Goal: Task Accomplishment & Management: Complete application form

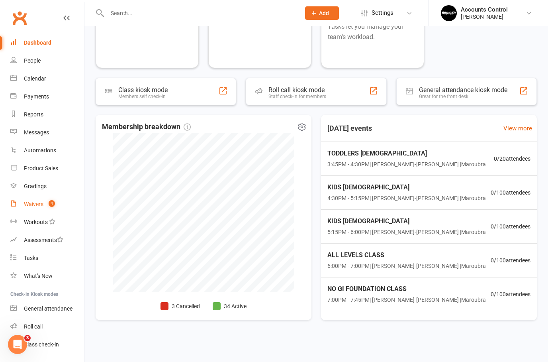
click at [37, 203] on div "Waivers" at bounding box center [34, 204] width 20 height 6
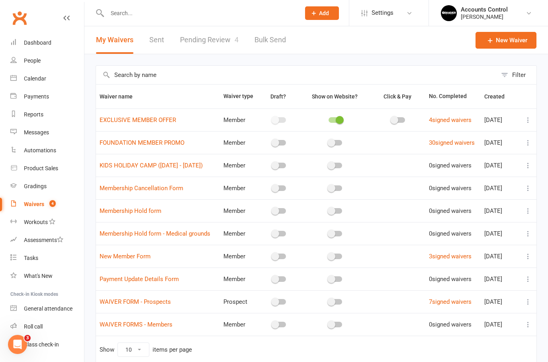
click at [221, 37] on link "Pending Review 4" at bounding box center [209, 39] width 59 height 27
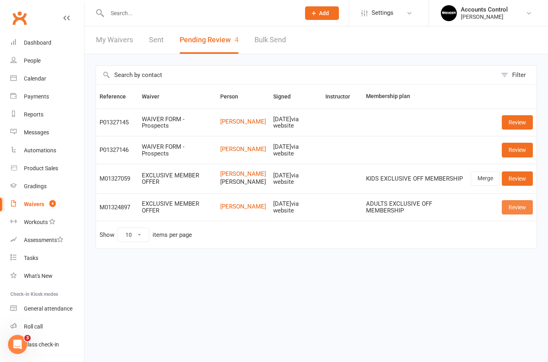
click at [519, 207] on link "Review" at bounding box center [517, 207] width 31 height 14
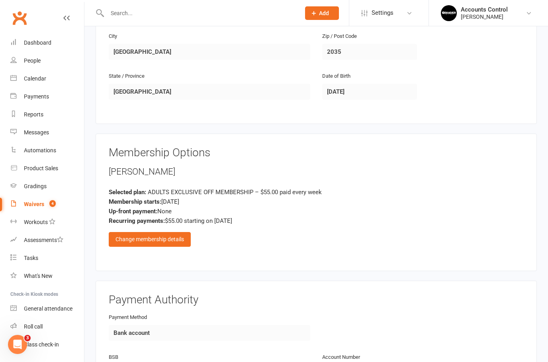
scroll to position [287, 0]
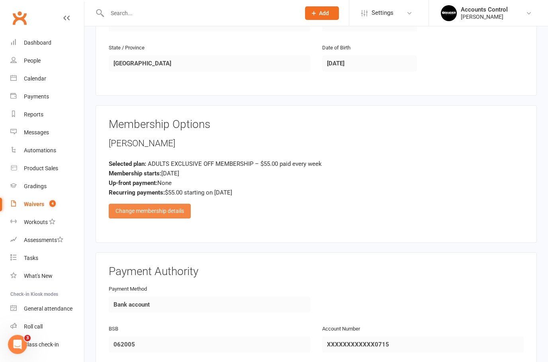
click at [175, 208] on div "Change membership details" at bounding box center [150, 210] width 82 height 14
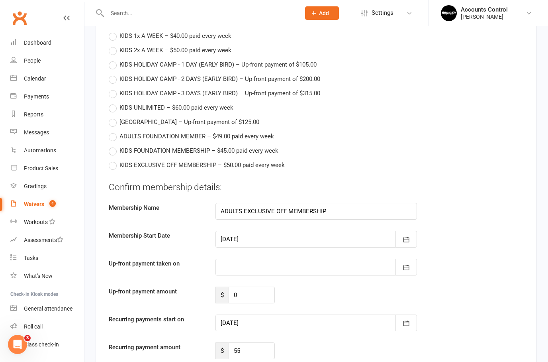
scroll to position [572, 0]
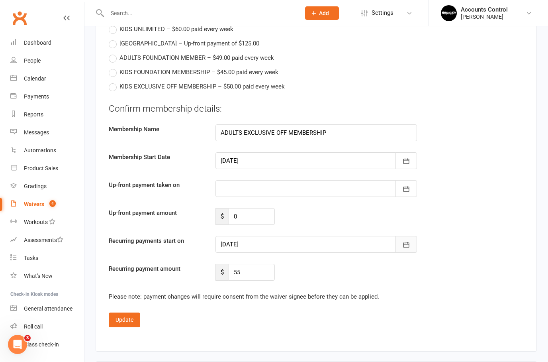
click at [411, 246] on button "button" at bounding box center [406, 244] width 22 height 17
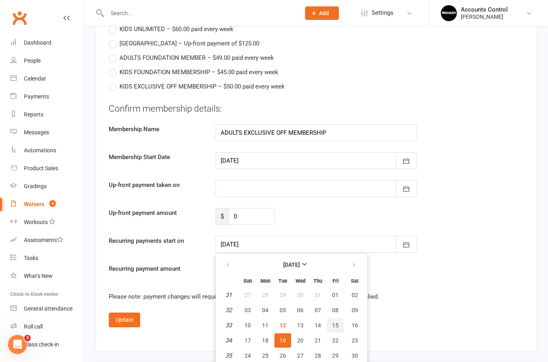
click at [333, 318] on button "15" at bounding box center [335, 325] width 17 height 14
type input "15 Aug 2025"
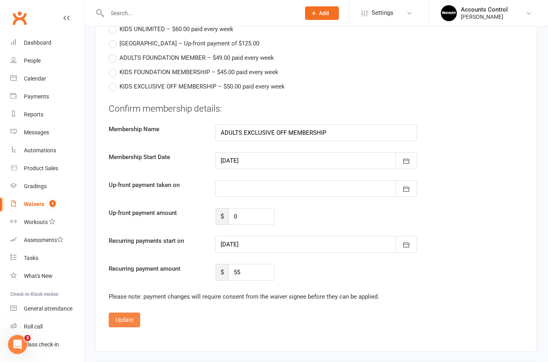
click at [117, 319] on button "Update" at bounding box center [124, 319] width 31 height 14
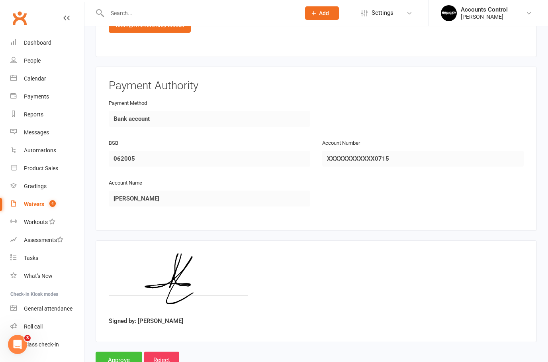
click at [117, 352] on input "Approve" at bounding box center [119, 359] width 47 height 17
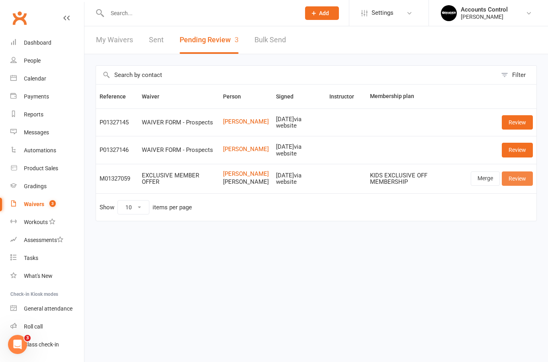
click at [520, 174] on link "Review" at bounding box center [517, 178] width 31 height 14
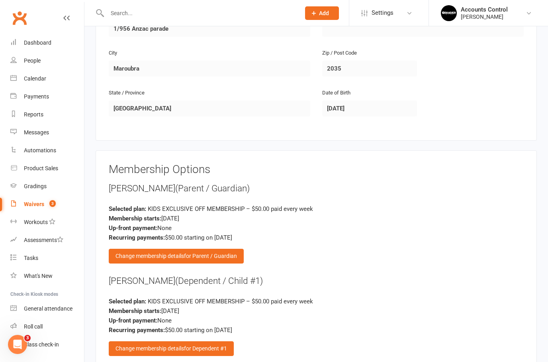
scroll to position [546, 0]
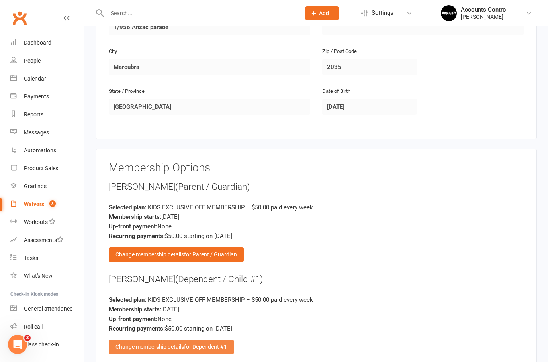
click at [197, 343] on span "for Dependent #1" at bounding box center [205, 346] width 43 height 6
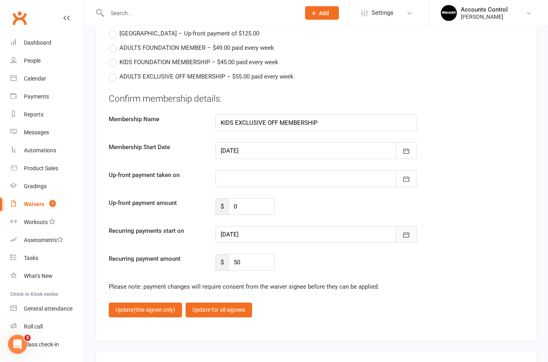
click at [408, 233] on icon "button" at bounding box center [406, 235] width 6 height 5
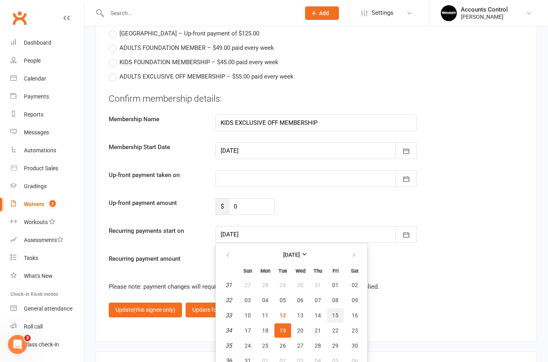
click at [336, 312] on span "15" at bounding box center [335, 315] width 6 height 6
type input "15 Aug 2025"
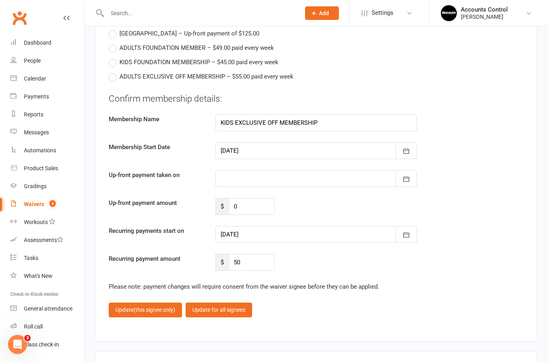
click at [349, 172] on div at bounding box center [315, 178] width 201 height 17
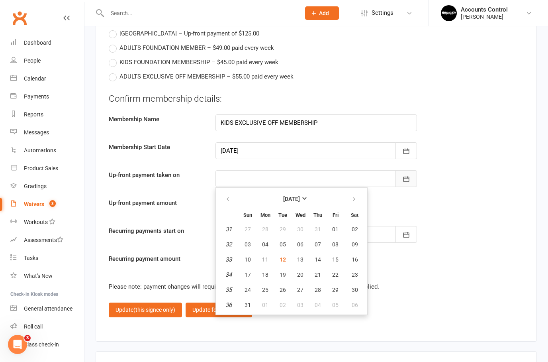
click at [409, 175] on icon "button" at bounding box center [406, 179] width 8 height 8
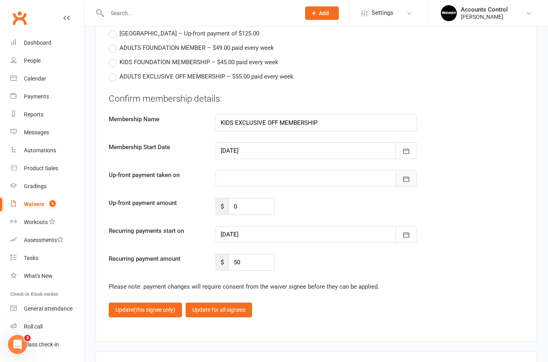
click at [408, 175] on icon "button" at bounding box center [406, 179] width 8 height 8
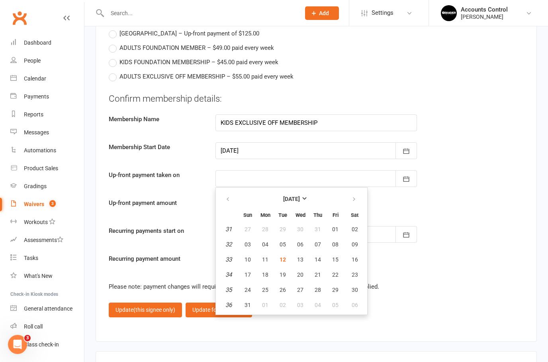
click at [474, 203] on div "Up-front payment amount $ 0" at bounding box center [316, 206] width 427 height 17
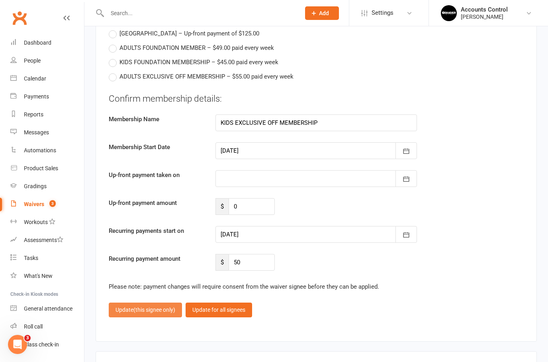
click at [148, 306] on span "(this signee only)" at bounding box center [154, 309] width 42 height 6
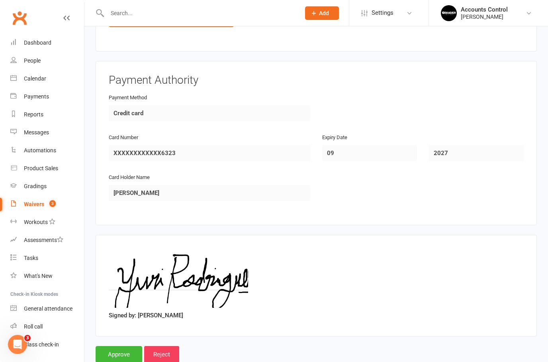
scroll to position [897, 0]
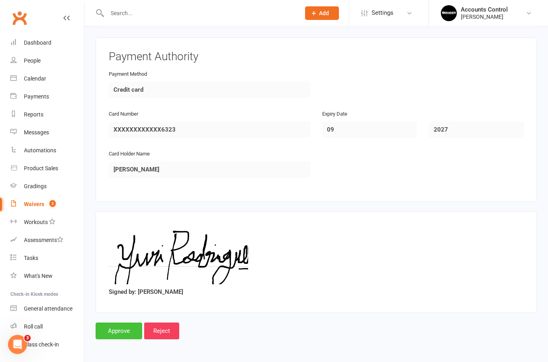
click at [113, 326] on input "Approve" at bounding box center [119, 330] width 47 height 17
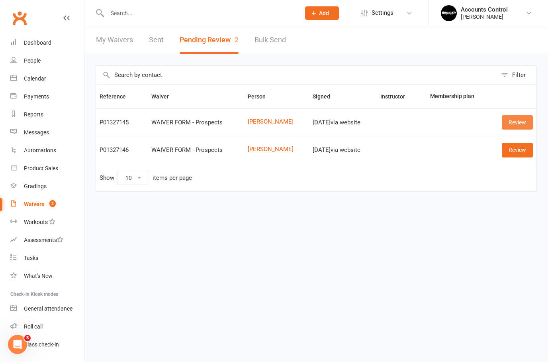
click at [518, 118] on link "Review" at bounding box center [517, 122] width 31 height 14
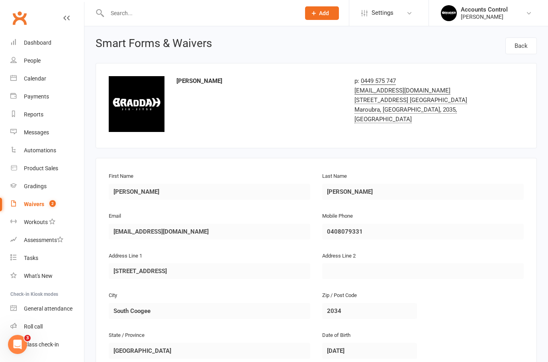
click at [172, 9] on input "text" at bounding box center [200, 13] width 190 height 11
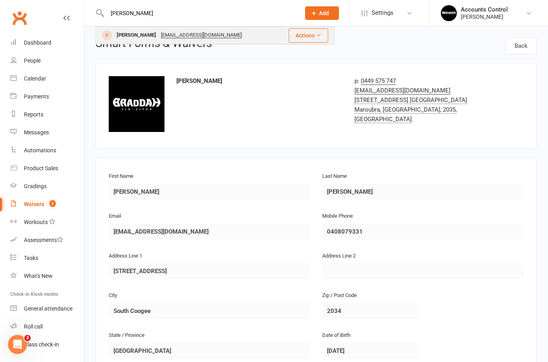
type input "Flynn"
click at [127, 35] on div "[PERSON_NAME]" at bounding box center [136, 35] width 44 height 12
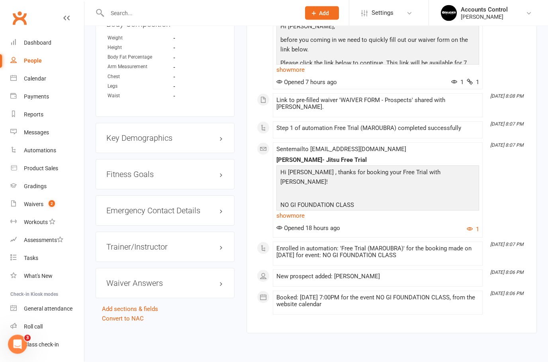
scroll to position [470, 0]
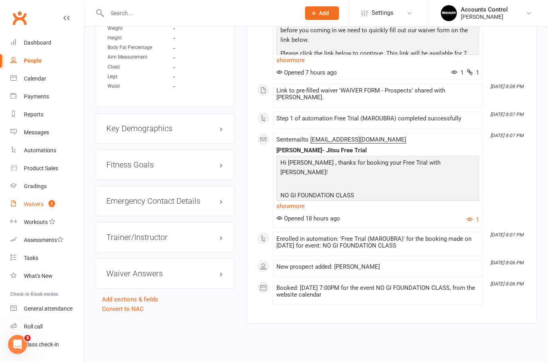
click at [45, 200] on link "Waivers 2" at bounding box center [47, 204] width 74 height 18
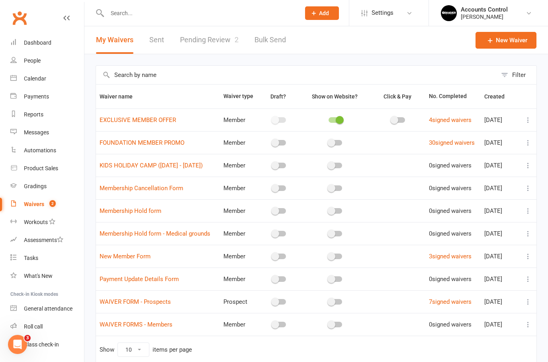
click at [207, 37] on link "Pending Review 2" at bounding box center [209, 39] width 59 height 27
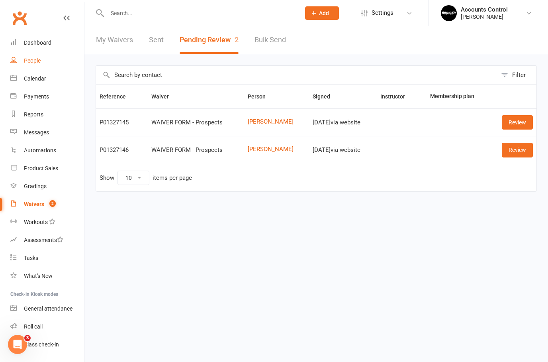
click at [29, 61] on div "People" at bounding box center [32, 60] width 17 height 6
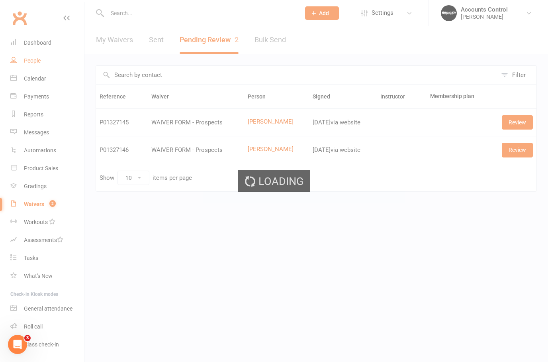
select select "50"
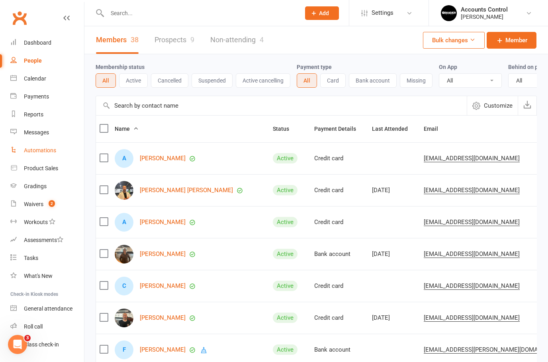
click at [42, 149] on div "Automations" at bounding box center [40, 150] width 32 height 6
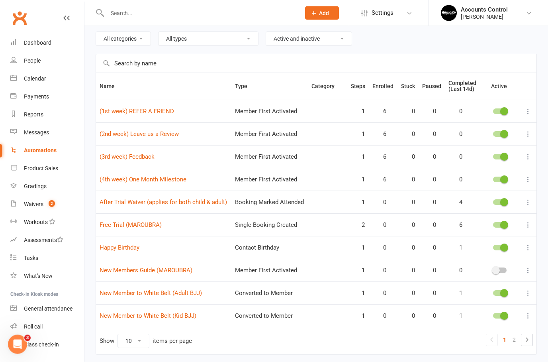
scroll to position [64, 0]
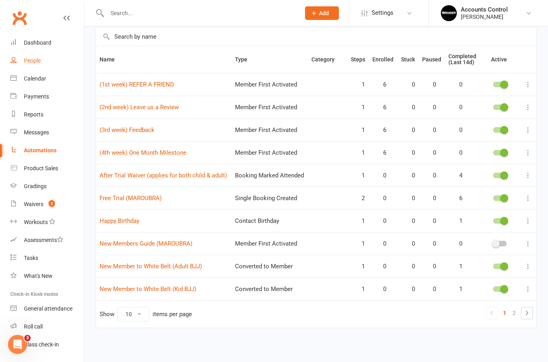
click at [33, 60] on div "People" at bounding box center [32, 60] width 17 height 6
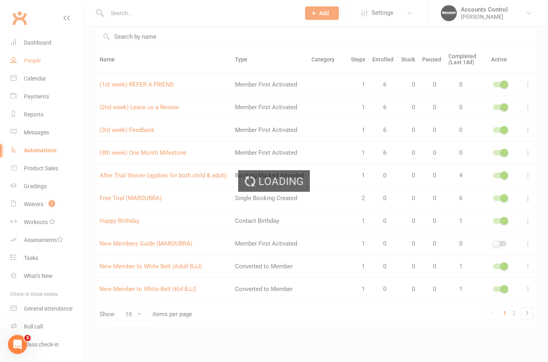
select select "50"
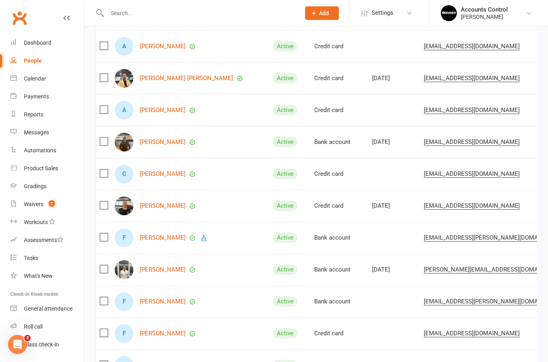
scroll to position [111, 0]
click at [156, 143] on link "Charlee Mamea" at bounding box center [163, 142] width 46 height 7
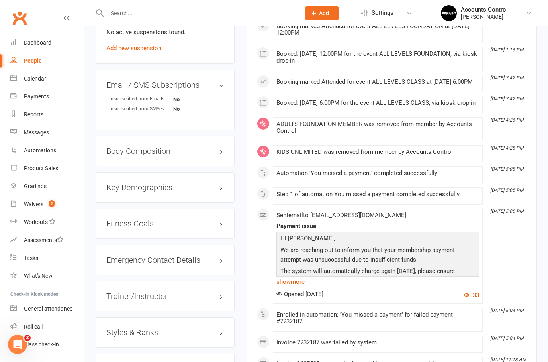
scroll to position [647, 0]
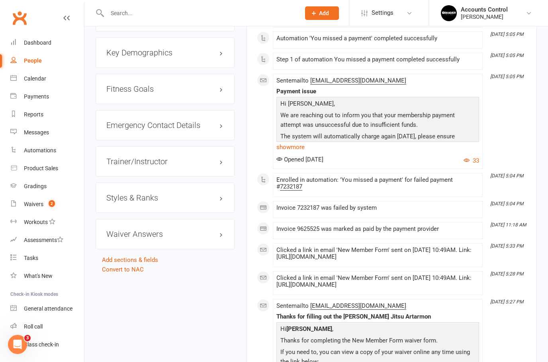
click at [218, 202] on h3 "Styles & Ranks" at bounding box center [164, 197] width 117 height 9
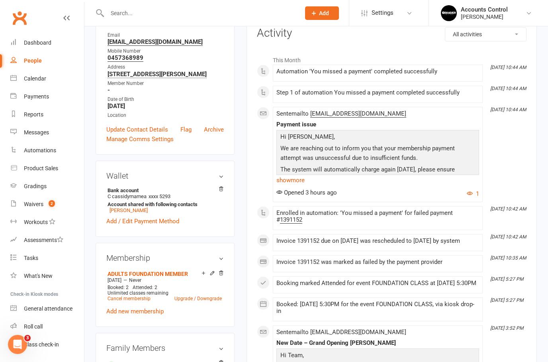
scroll to position [0, 0]
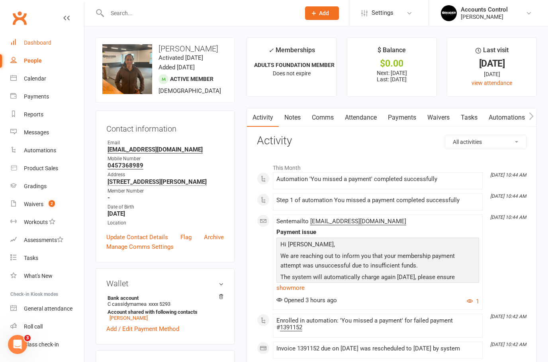
click at [38, 43] on div "Dashboard" at bounding box center [37, 42] width 27 height 6
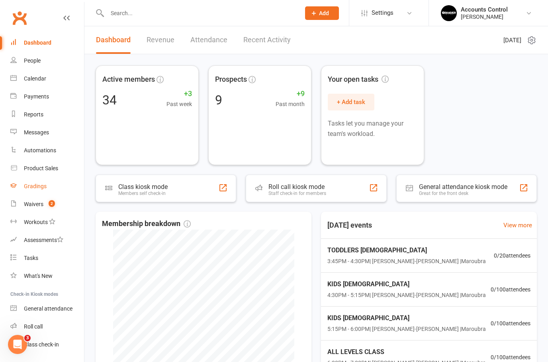
click at [31, 182] on link "Gradings" at bounding box center [47, 186] width 74 height 18
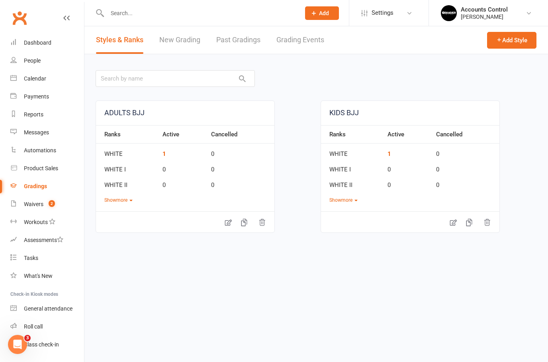
click at [171, 40] on link "New Grading" at bounding box center [179, 39] width 41 height 27
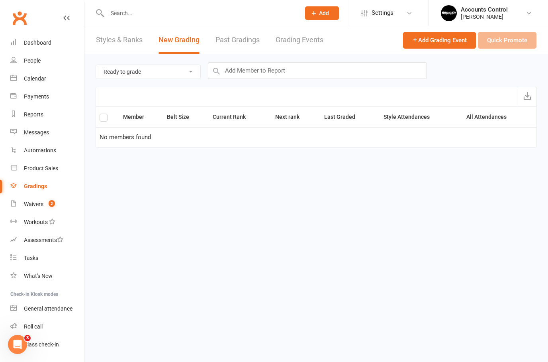
click at [131, 33] on link "Styles & Ranks" at bounding box center [119, 39] width 47 height 27
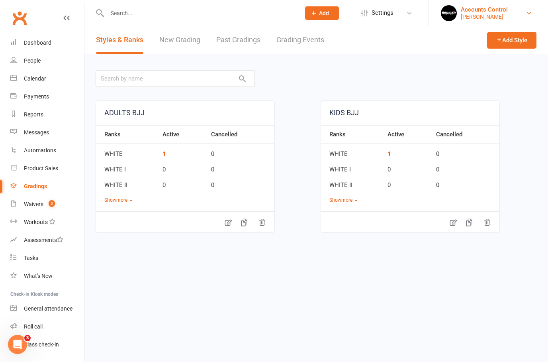
click at [495, 8] on div "Accounts Control" at bounding box center [484, 9] width 47 height 7
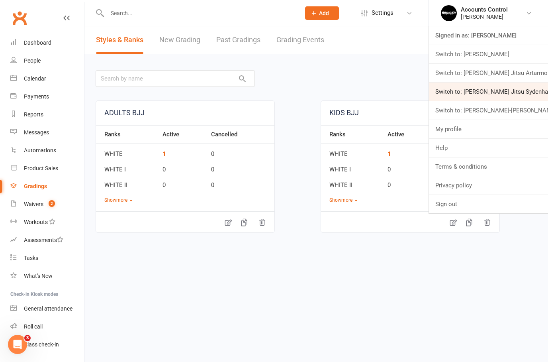
click at [526, 91] on link "Switch to: [PERSON_NAME] Jitsu Sydenham" at bounding box center [488, 91] width 119 height 18
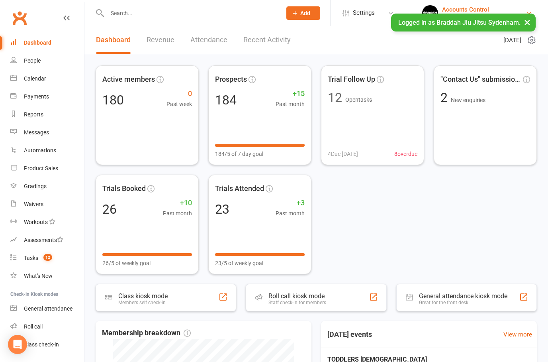
click at [517, 10] on div "Accounts Control" at bounding box center [484, 9] width 84 height 7
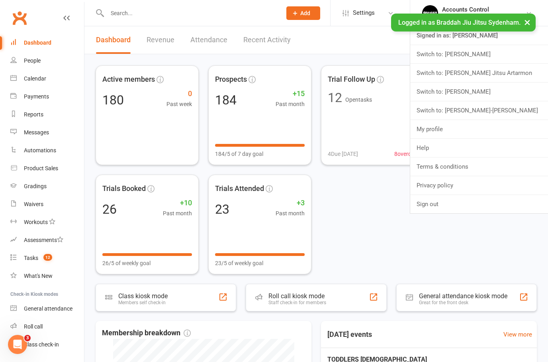
click at [532, 20] on button "×" at bounding box center [527, 22] width 14 height 17
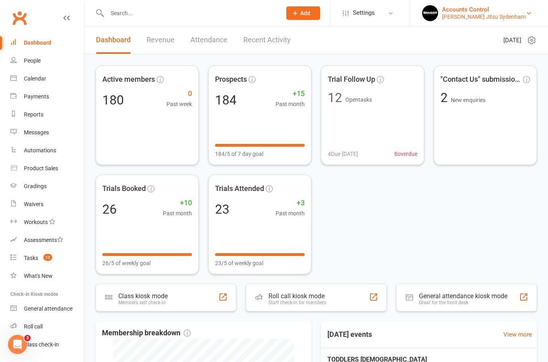
click at [515, 14] on div "Braddah Jiu Jitsu Sydenham" at bounding box center [484, 16] width 84 height 7
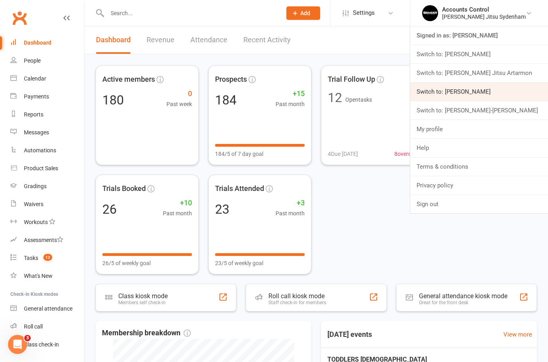
click at [524, 84] on link "Switch to: [PERSON_NAME]" at bounding box center [479, 91] width 138 height 18
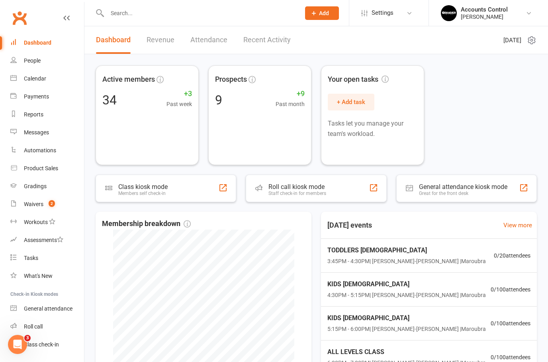
click at [319, 13] on span "Add" at bounding box center [324, 13] width 10 height 6
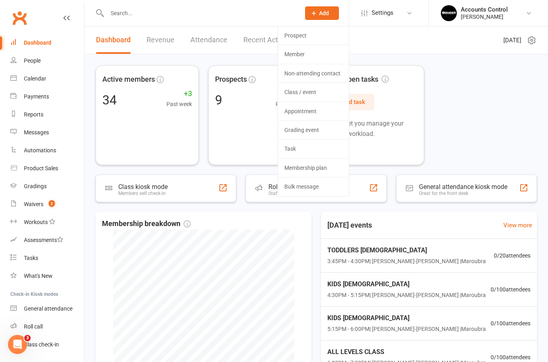
click at [296, 57] on link "Member" at bounding box center [313, 54] width 71 height 18
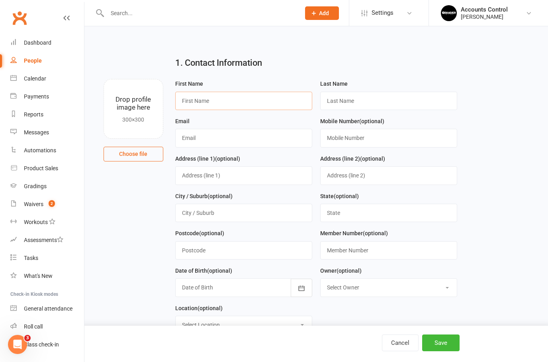
click at [206, 104] on input "text" at bounding box center [243, 101] width 137 height 18
click at [201, 108] on input "Luna" at bounding box center [243, 101] width 137 height 18
type input "Luan"
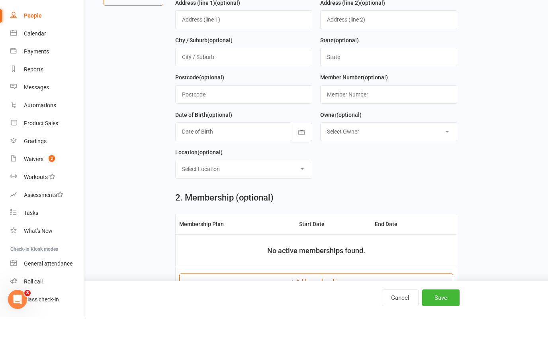
scroll to position [154, 0]
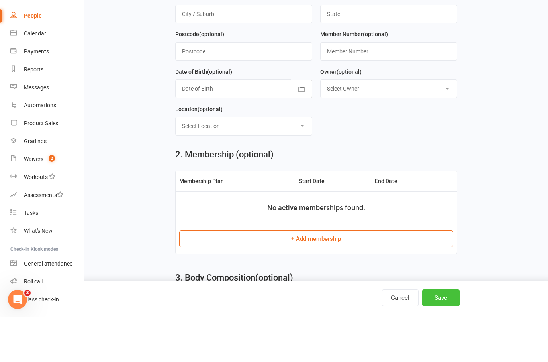
type input "Salazar"
click at [450, 334] on button "Save" at bounding box center [440, 342] width 37 height 17
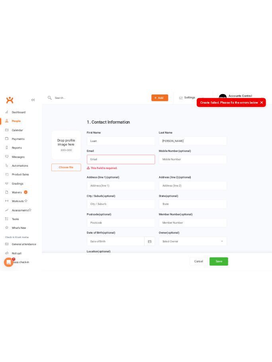
scroll to position [0, 0]
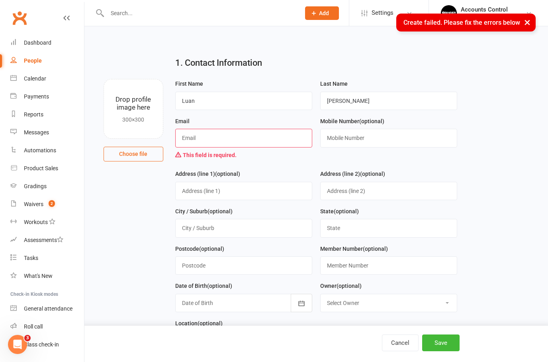
click at [526, 22] on button "×" at bounding box center [527, 22] width 14 height 17
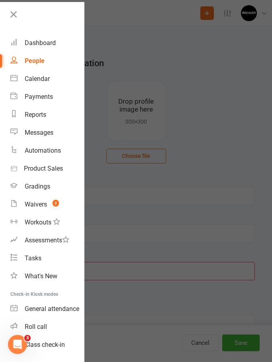
click at [142, 31] on div at bounding box center [136, 181] width 272 height 362
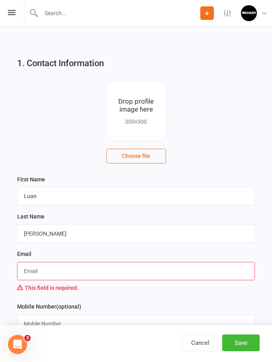
click at [103, 277] on input "text" at bounding box center [136, 271] width 238 height 18
paste input "[EMAIL_ADDRESS][DOMAIN_NAME]"
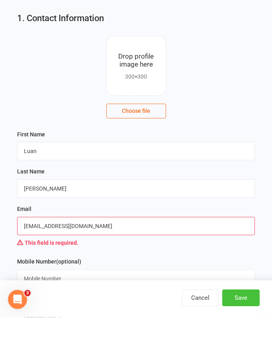
scroll to position [14, 0]
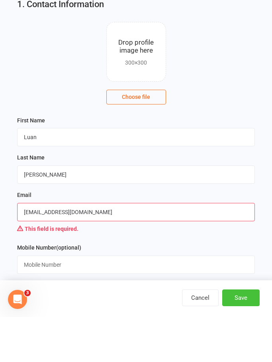
type input "[EMAIL_ADDRESS][DOMAIN_NAME]"
click at [239, 334] on button "Save" at bounding box center [240, 342] width 37 height 17
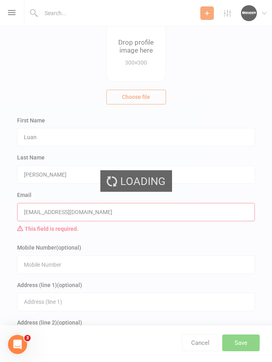
scroll to position [0, 0]
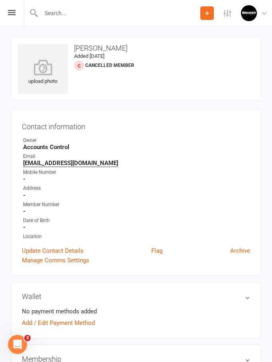
click at [203, 11] on button "Add" at bounding box center [207, 13] width 14 height 14
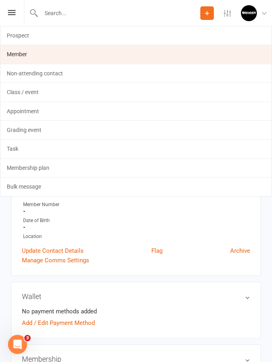
click at [133, 53] on link "Member" at bounding box center [135, 54] width 271 height 18
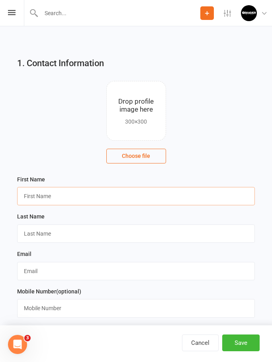
click at [39, 196] on input "text" at bounding box center [136, 196] width 238 height 18
paste input "Luiz Guilherme Oliveira De Souza Pinto"
type input "Luiz Guilherme Oliveira De Souza Pinto"
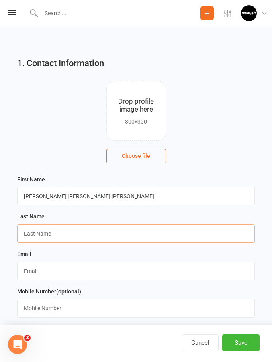
click at [39, 238] on input "text" at bounding box center [136, 233] width 238 height 18
paste input "Luiz Guilherme Oliveira De Souza Pinto"
type input "Luiz Guilherme Oliveira De Souza Pinto"
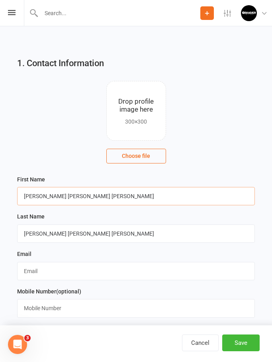
drag, startPoint x: 63, startPoint y: 195, endPoint x: 123, endPoint y: 192, distance: 60.2
click at [123, 192] on input "Luiz Guilherme Oliveira De Souza Pinto" at bounding box center [136, 196] width 238 height 18
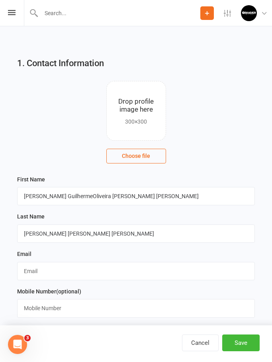
click at [123, 196] on input "Luiz GuilhermeOliveira De Souza Pinto" at bounding box center [136, 196] width 238 height 18
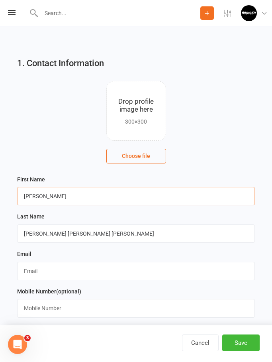
type input "Luiz Guilherme"
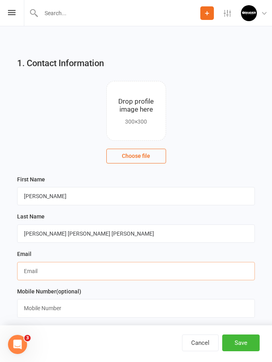
click at [117, 275] on input "text" at bounding box center [136, 271] width 238 height 18
paste input "luizguilherme.osp@hotmail.com"
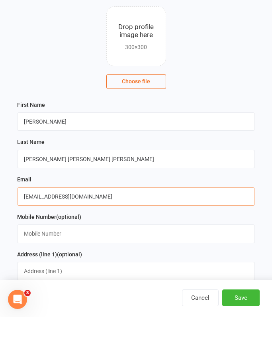
scroll to position [30, 0]
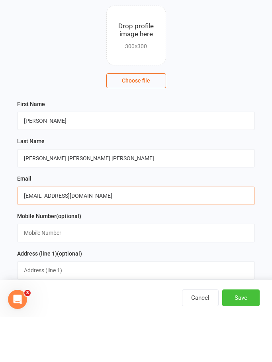
type input "luizguilherme.osp@hotmail.com"
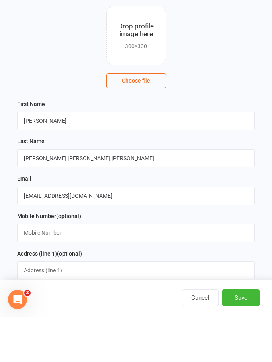
click at [232, 334] on button "Save" at bounding box center [240, 342] width 37 height 17
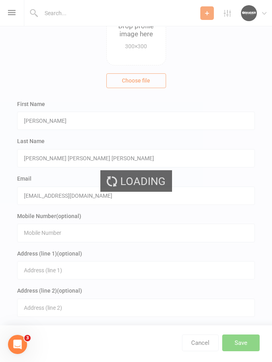
scroll to position [0, 0]
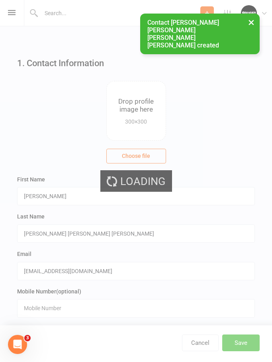
scroll to position [32, 0]
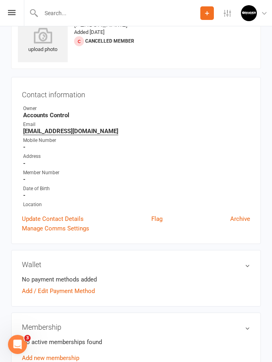
click at [210, 14] on icon at bounding box center [206, 13] width 7 height 7
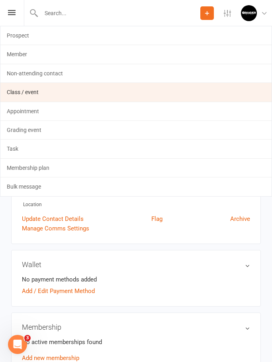
drag, startPoint x: 128, startPoint y: 58, endPoint x: 128, endPoint y: 90, distance: 31.9
click at [128, 58] on link "Member" at bounding box center [135, 54] width 271 height 18
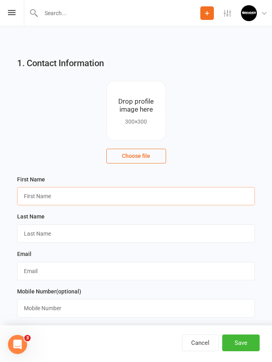
click at [107, 198] on input "text" at bounding box center [136, 196] width 238 height 18
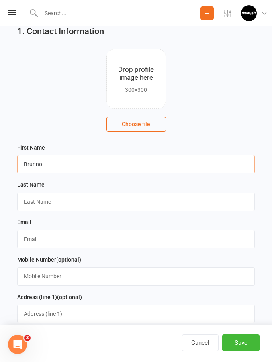
type input "Brunno"
type input "Marinoff"
click at [95, 236] on input "text" at bounding box center [136, 239] width 238 height 18
paste input "brunnomarinoff@hotmail.com"
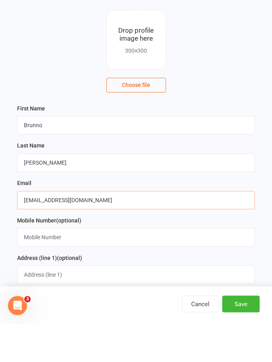
scroll to position [37, 0]
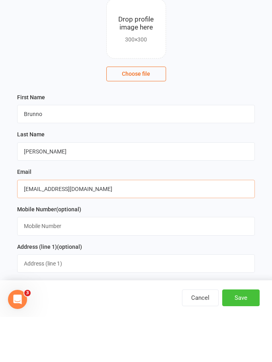
type input "brunnomarinoff@hotmail.com"
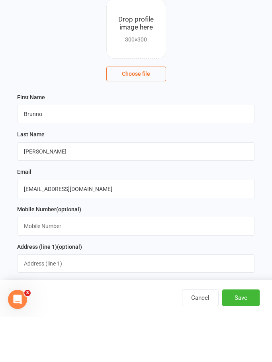
click at [240, 334] on button "Save" at bounding box center [240, 342] width 37 height 17
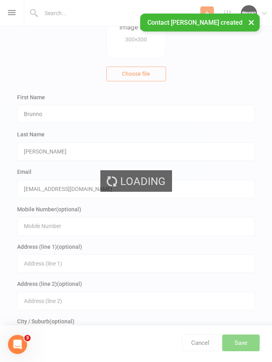
scroll to position [0, 0]
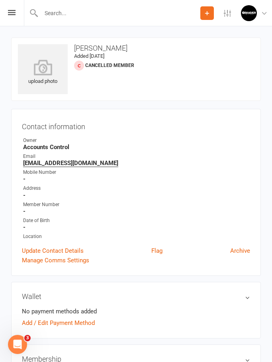
click at [207, 8] on button "Add" at bounding box center [207, 13] width 14 height 14
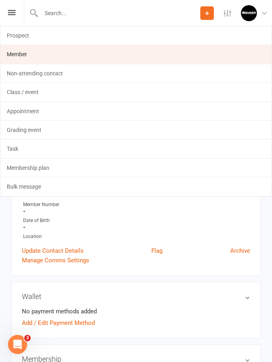
click at [181, 49] on link "Member" at bounding box center [135, 54] width 271 height 18
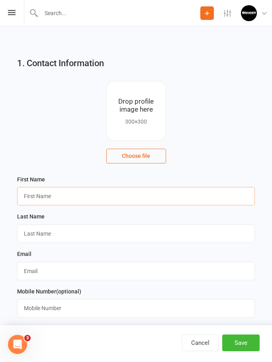
click at [38, 203] on input "text" at bounding box center [136, 196] width 238 height 18
paste input "Elias Hurstel"
type input "Elias"
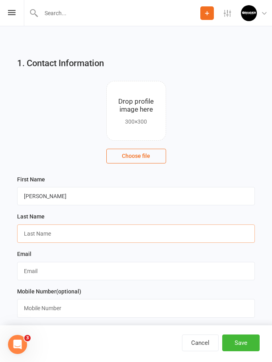
paste input "Elias Hurstel"
type input "Hurstel"
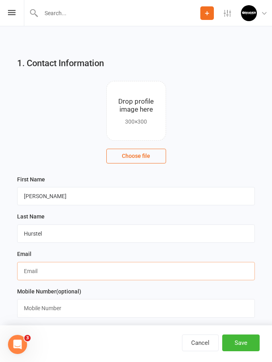
click at [173, 275] on input "text" at bounding box center [136, 271] width 238 height 18
click at [195, 215] on div "Last Name Hurstel" at bounding box center [136, 226] width 238 height 31
click at [151, 274] on input "text" at bounding box center [136, 271] width 238 height 18
paste input "elias.hurstel@gmail.com"
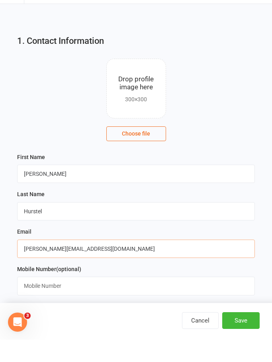
scroll to position [23, 0]
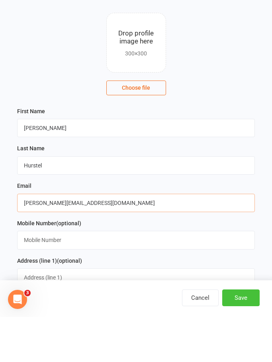
type input "elias.hurstel@gmail.com"
click at [244, 334] on button "Save" at bounding box center [240, 342] width 37 height 17
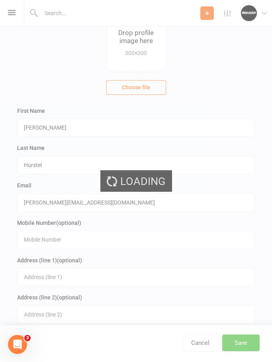
scroll to position [0, 0]
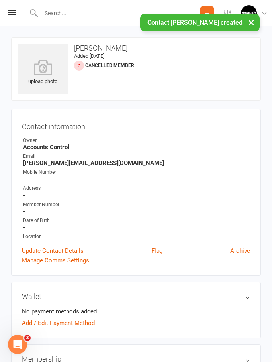
scroll to position [32, 0]
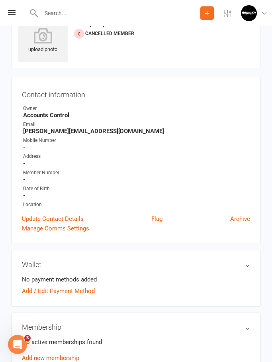
click at [209, 11] on icon at bounding box center [206, 13] width 7 height 7
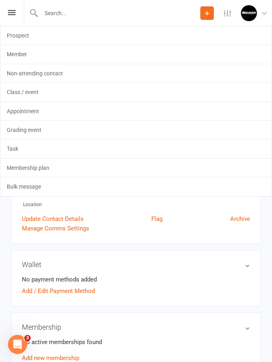
drag, startPoint x: 135, startPoint y: 50, endPoint x: 135, endPoint y: 82, distance: 31.9
click at [135, 50] on link "Member" at bounding box center [135, 54] width 271 height 18
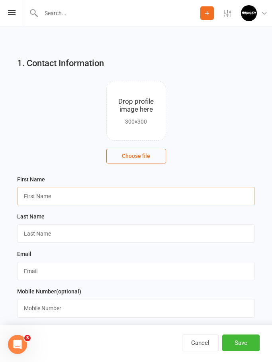
click at [99, 202] on input "text" at bounding box center [136, 196] width 238 height 18
paste input "Dali Strbac"
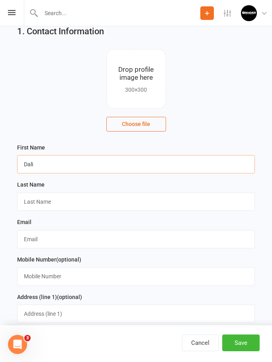
type input "Dali"
paste input "Strbac"
type input "Strbac"
click at [77, 249] on div "Email" at bounding box center [136, 235] width 246 height 37
click at [82, 238] on input "text" at bounding box center [136, 239] width 238 height 18
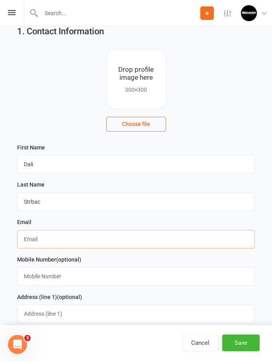
paste input "dalistrbac@hotmail.com"
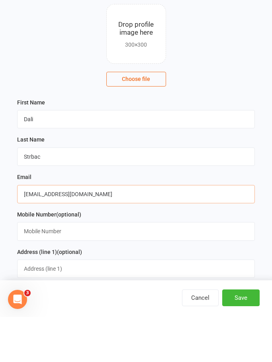
scroll to position [40, 0]
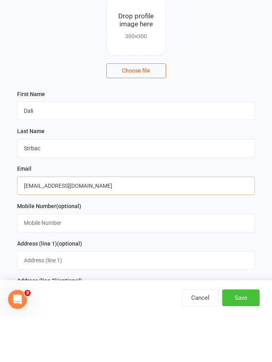
type input "dalistrbac@hotmail.com"
click at [243, 334] on button "Save" at bounding box center [240, 342] width 37 height 17
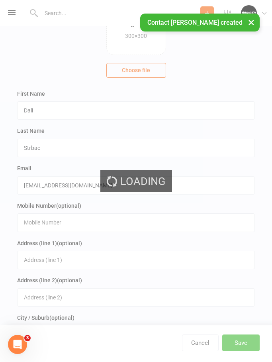
scroll to position [0, 0]
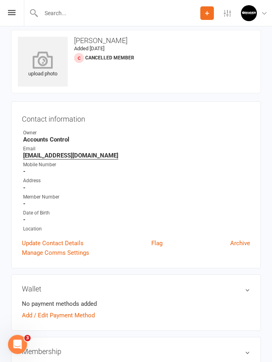
scroll to position [7, 0]
click at [207, 14] on icon at bounding box center [206, 13] width 7 height 7
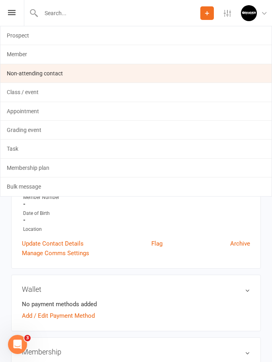
click at [100, 65] on link "Non-attending contact" at bounding box center [135, 73] width 271 height 18
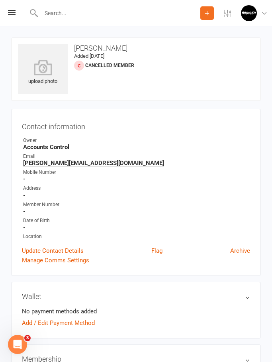
click at [204, 11] on icon at bounding box center [206, 13] width 7 height 7
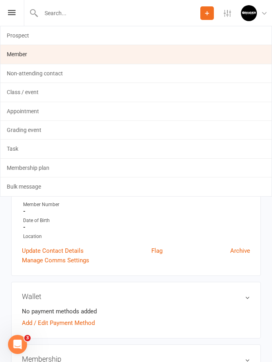
click at [164, 52] on link "Member" at bounding box center [135, 54] width 271 height 18
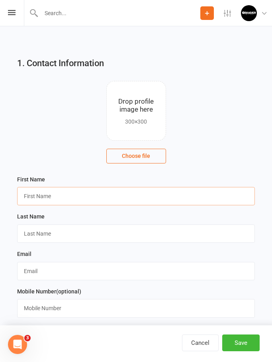
click at [116, 193] on input "text" at bounding box center [136, 196] width 238 height 18
paste input "Jorge Mazola"
type input "Jorge"
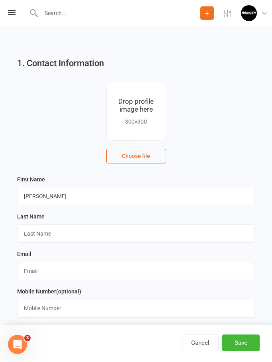
click at [45, 243] on div "Last Name" at bounding box center [136, 229] width 246 height 37
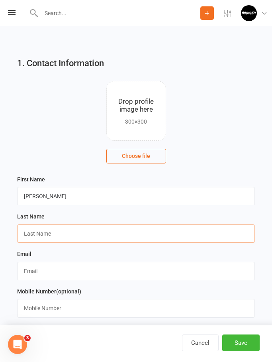
click at [49, 231] on input "text" at bounding box center [136, 233] width 238 height 18
paste input "Mazola"
type input "Mazola"
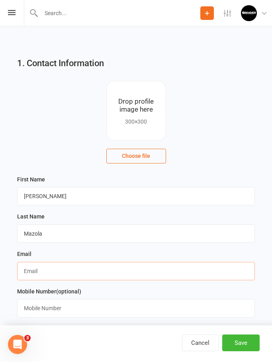
click at [43, 274] on input "text" at bounding box center [136, 271] width 238 height 18
click at [116, 268] on input "text" at bounding box center [136, 271] width 238 height 18
paste input "jorgesurfskt@gmail.com"
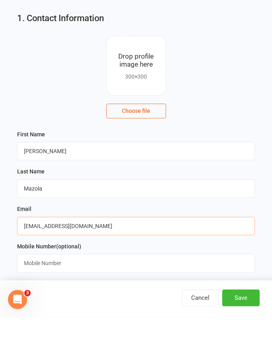
scroll to position [16, 0]
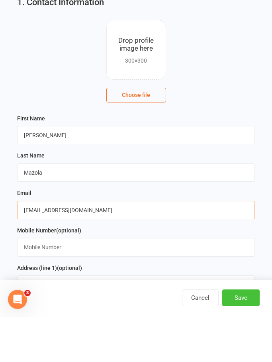
type input "jorgesurfskt@gmail.com"
click at [239, 334] on button "Save" at bounding box center [240, 342] width 37 height 17
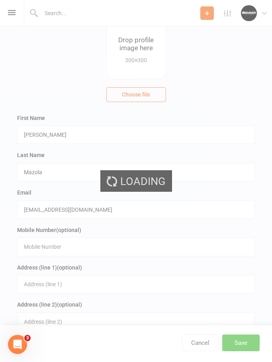
scroll to position [0, 0]
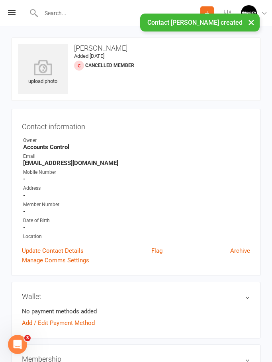
scroll to position [32, 0]
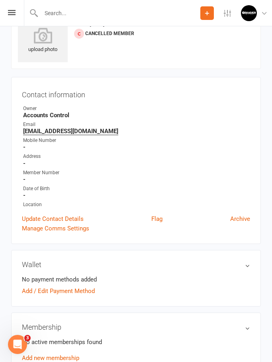
click at [207, 14] on icon at bounding box center [206, 13] width 7 height 7
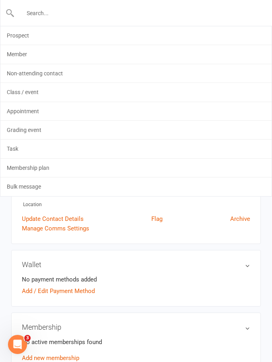
click at [71, 15] on input "text" at bounding box center [136, 13] width 243 height 11
paste input "Ben Nicholas"
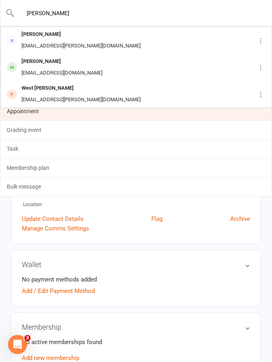
type input "Ben Nicholas"
click at [90, 115] on link "Appointment" at bounding box center [135, 111] width 271 height 18
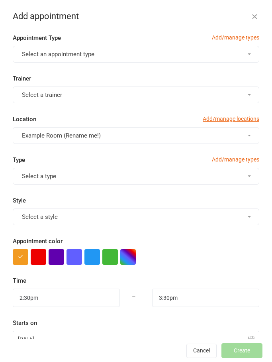
scroll to position [20, 0]
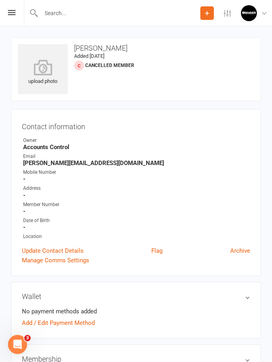
click at [208, 16] on icon at bounding box center [206, 13] width 7 height 7
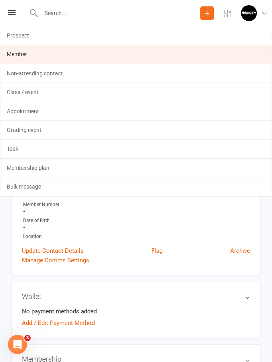
click at [101, 54] on link "Member" at bounding box center [135, 54] width 271 height 18
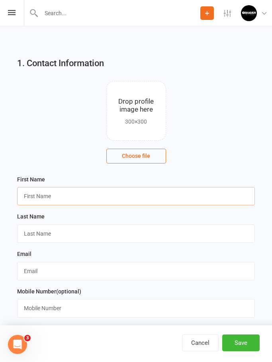
click at [103, 192] on input "text" at bounding box center [136, 196] width 238 height 18
paste input "Ben Nicholas"
type input "Ben"
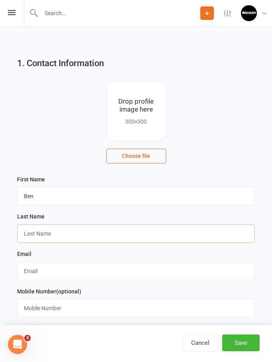
paste input "Nicholas"
type input "Nicholas"
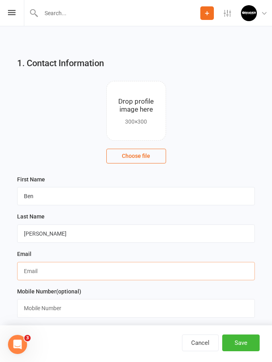
click at [184, 267] on input "text" at bounding box center [136, 271] width 238 height 18
paste input "ben@sublimedevelopments.com.au"
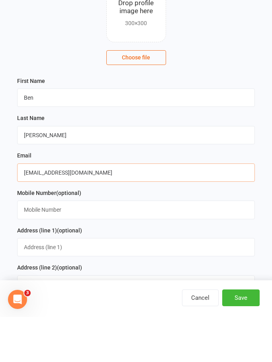
scroll to position [58, 0]
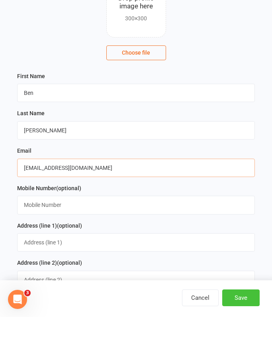
type input "ben@sublimedevelopments.com.au"
click at [229, 334] on button "Save" at bounding box center [240, 342] width 37 height 17
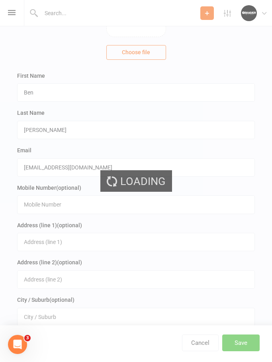
scroll to position [0, 0]
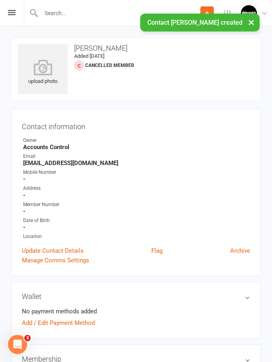
scroll to position [32, 0]
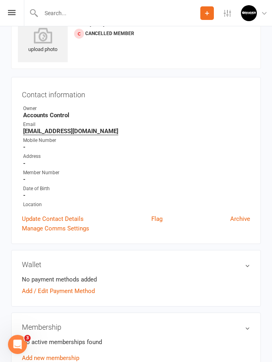
click at [207, 14] on icon at bounding box center [206, 13] width 7 height 7
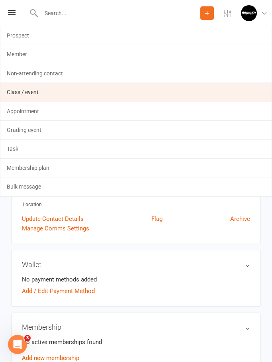
drag, startPoint x: 92, startPoint y: 55, endPoint x: 92, endPoint y: 87, distance: 31.9
click at [92, 55] on link "Member" at bounding box center [135, 54] width 271 height 18
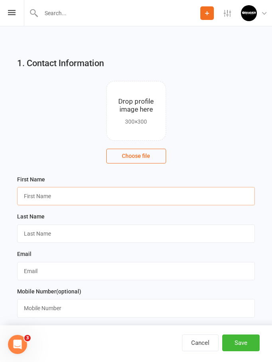
click at [130, 198] on input "text" at bounding box center [136, 196] width 238 height 18
paste input "[PERSON_NAME]"
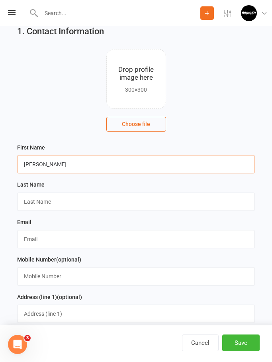
type input "Michael"
paste input "Pillon"
type input "Pillon"
click at [156, 244] on input "text" at bounding box center [136, 239] width 238 height 18
click at [123, 235] on input "text" at bounding box center [136, 239] width 238 height 18
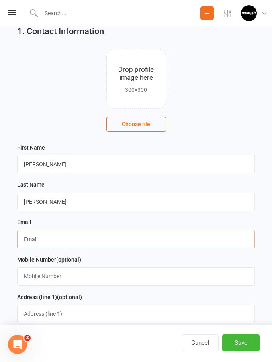
paste input "[EMAIL_ADDRESS][DOMAIN_NAME]"
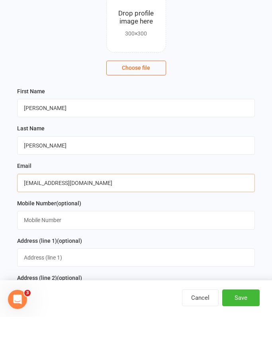
scroll to position [98, 0]
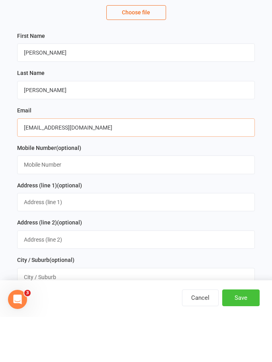
type input "[EMAIL_ADDRESS][DOMAIN_NAME]"
click at [237, 334] on button "Save" at bounding box center [240, 342] width 37 height 17
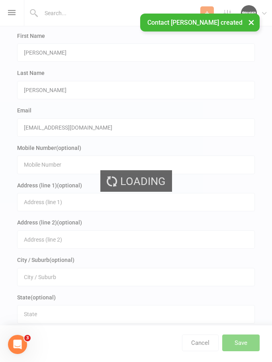
scroll to position [0, 0]
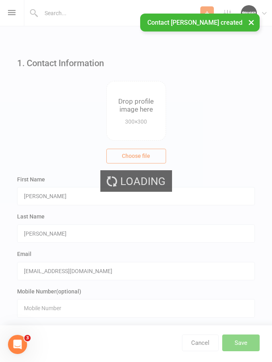
scroll to position [32, 0]
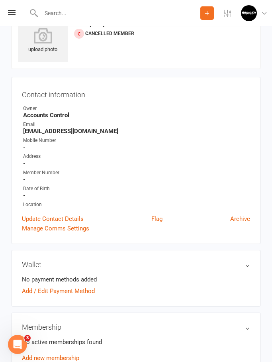
click at [101, 12] on input "text" at bounding box center [120, 13] width 162 height 11
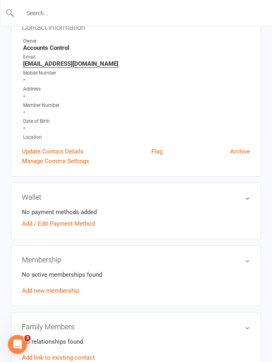
scroll to position [0, 0]
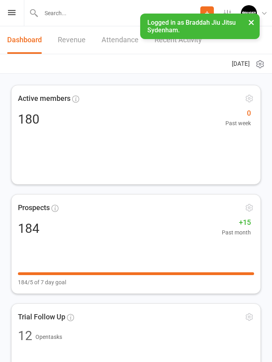
click at [71, 15] on input "text" at bounding box center [120, 13] width 162 height 11
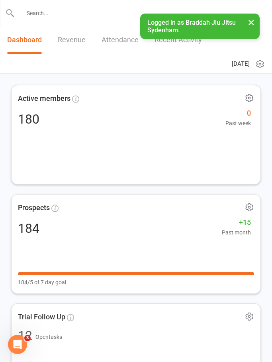
click at [71, 8] on input "text" at bounding box center [136, 13] width 243 height 11
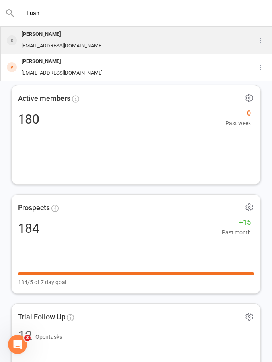
type input "Luan"
click at [40, 33] on div "[PERSON_NAME]" at bounding box center [62, 35] width 86 height 12
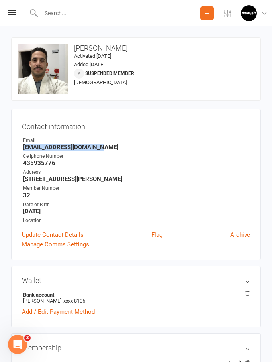
drag, startPoint x: 110, startPoint y: 149, endPoint x: 22, endPoint y: 148, distance: 87.6
click at [22, 148] on li "Email [EMAIL_ADDRESS][DOMAIN_NAME]" at bounding box center [136, 144] width 228 height 14
copy chrome_annotation "[EMAIL_ADDRESS][DOMAIN_NAME]"
click at [100, 7] on div at bounding box center [112, 13] width 176 height 26
click at [78, 10] on input "text" at bounding box center [120, 13] width 162 height 11
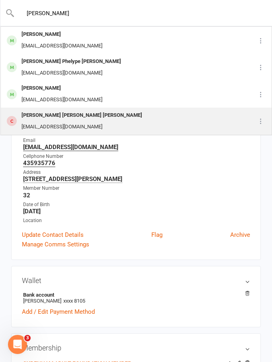
type input "[PERSON_NAME]"
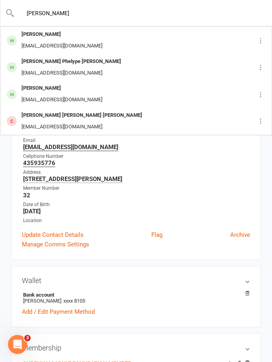
click at [45, 118] on div "Luiz Guilherme Oliveira De Souza Pinto" at bounding box center [81, 115] width 125 height 12
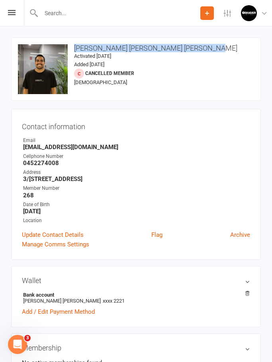
drag, startPoint x: 75, startPoint y: 48, endPoint x: 196, endPoint y: 49, distance: 121.0
click at [196, 49] on h3 "Luiz Guilherme Oliveira De Souza Pinto" at bounding box center [136, 48] width 236 height 8
copy h3 "Luiz Guilherme Oliveira De Souza Pinto"
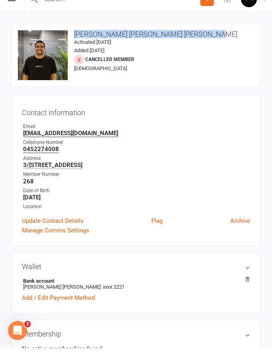
drag, startPoint x: 51, startPoint y: 121, endPoint x: 51, endPoint y: 125, distance: 4.4
click at [51, 125] on div "Contact information Owner Email luizguilherme.osp@hotmail.com Cellphone Number …" at bounding box center [136, 184] width 250 height 151
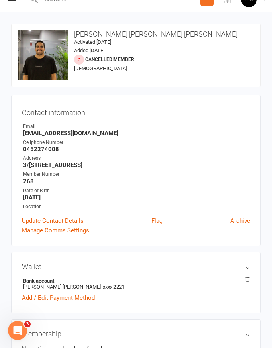
scroll to position [14, 0]
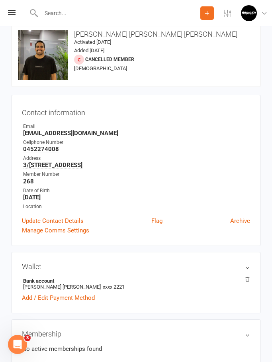
drag, startPoint x: 115, startPoint y: 132, endPoint x: 23, endPoint y: 133, distance: 92.4
click at [23, 133] on li "Email luizguilherme.osp@hotmail.com" at bounding box center [136, 130] width 228 height 14
copy chrome_annotation "luizguilherme.osp@hotmail.com"
click at [80, 15] on input "text" at bounding box center [136, 13] width 243 height 11
click at [55, 11] on input "text" at bounding box center [136, 13] width 243 height 11
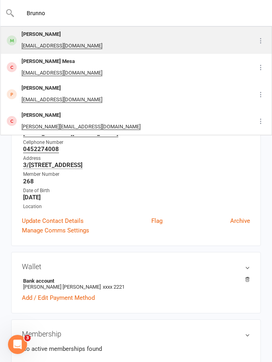
type input "Brunno"
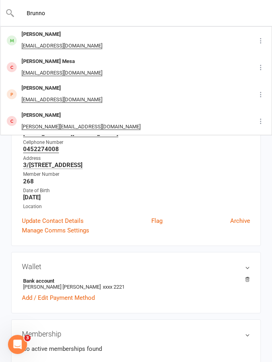
click at [42, 41] on div "brunnomarinoff@hotmail.com" at bounding box center [62, 46] width 86 height 12
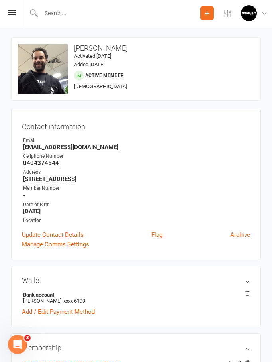
scroll to position [14, 0]
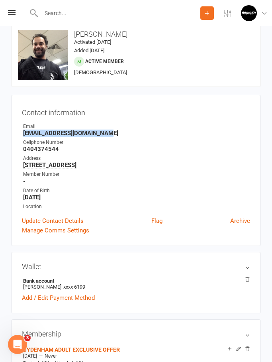
drag, startPoint x: 117, startPoint y: 130, endPoint x: 23, endPoint y: 133, distance: 94.4
click at [23, 133] on strong "brunnomarinoff@hotmail.com" at bounding box center [136, 132] width 227 height 7
copy chrome_annotation "brunnomarinoff@hotmail.com"
click at [132, 13] on input "text" at bounding box center [120, 13] width 162 height 11
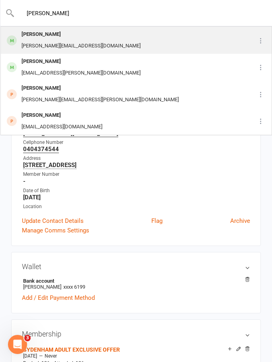
type input "Elias"
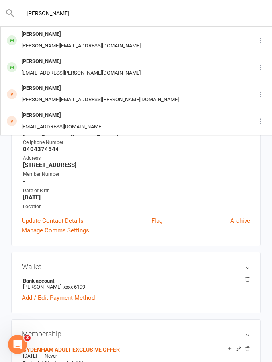
click at [42, 33] on div "Elias Hurstel" at bounding box center [81, 35] width 124 height 12
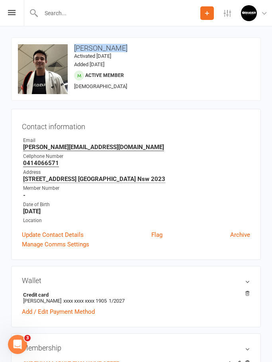
drag, startPoint x: 129, startPoint y: 46, endPoint x: 74, endPoint y: 47, distance: 54.2
click at [74, 47] on h3 "Elias Hurstel" at bounding box center [136, 48] width 236 height 8
copy h3 "Elias Hurstel"
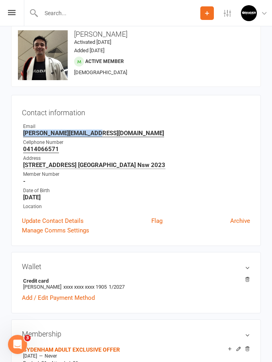
drag, startPoint x: 117, startPoint y: 135, endPoint x: 21, endPoint y: 132, distance: 96.0
click at [21, 132] on div "Contact information Owner Email elias.hurstel@gmail.com Cellphone Number 041406…" at bounding box center [136, 170] width 250 height 151
copy chrome_annotation "elias.hurstel@gmail.com"
click at [90, 16] on input "text" at bounding box center [136, 13] width 243 height 11
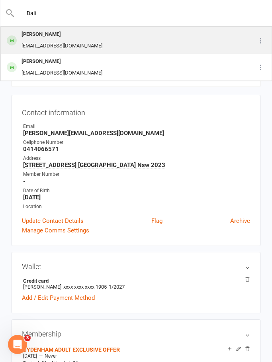
type input "Dali"
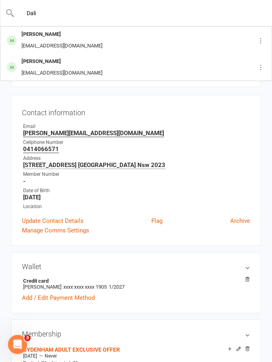
click at [33, 35] on div "Dali Strbac" at bounding box center [62, 35] width 86 height 12
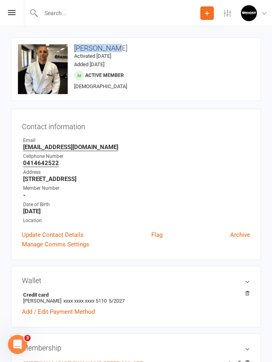
drag, startPoint x: 72, startPoint y: 46, endPoint x: 106, endPoint y: 49, distance: 33.9
click at [106, 49] on h3 "Dali Strbac" at bounding box center [136, 48] width 236 height 8
copy h3 "Dali Strbac"
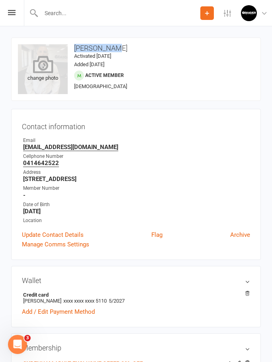
scroll to position [14, 0]
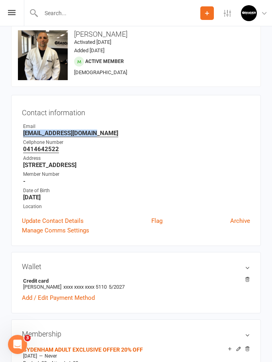
drag, startPoint x: 96, startPoint y: 131, endPoint x: 23, endPoint y: 133, distance: 72.5
click at [23, 133] on strong "dalistrbac@hotmail.com" at bounding box center [136, 132] width 227 height 7
copy chrome_annotation "dalistrbac@hotmail.com"
click at [135, 12] on input "text" at bounding box center [136, 13] width 243 height 11
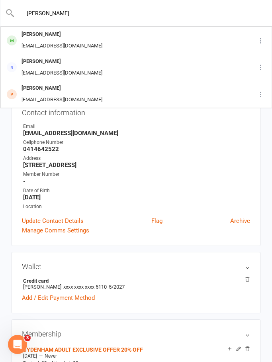
type input "Jorge"
click at [48, 41] on div "jorgesurfskt@gmail.com" at bounding box center [62, 46] width 86 height 12
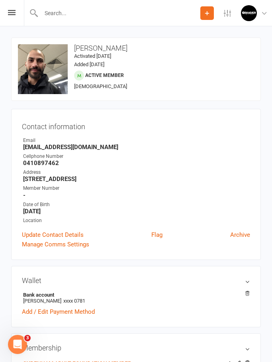
click at [76, 41] on div "upload photo change photo Jorge Mazola Activated 30 May, 2024 Added 29 May, 202…" at bounding box center [136, 68] width 250 height 63
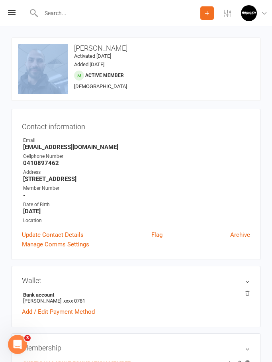
click at [76, 41] on div "upload photo change photo Jorge Mazola Activated 30 May, 2024 Added 29 May, 202…" at bounding box center [136, 68] width 250 height 63
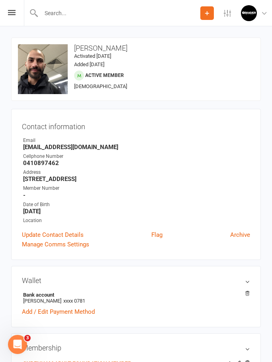
click at [76, 44] on h3 "Jorge Mazola" at bounding box center [136, 48] width 236 height 8
drag, startPoint x: 75, startPoint y: 45, endPoint x: 119, endPoint y: 47, distance: 44.2
click at [119, 47] on h3 "Jorge Mazola" at bounding box center [136, 48] width 236 height 8
copy h3 "Jorge Mazola"
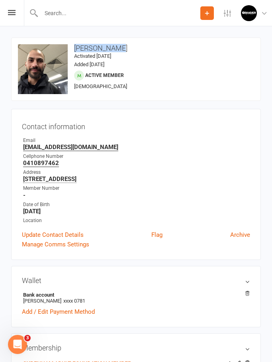
scroll to position [14, 0]
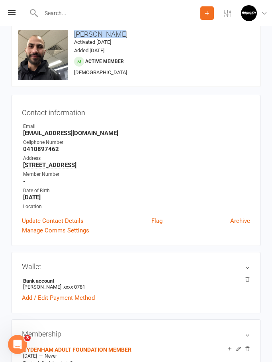
click at [144, 160] on div "Address" at bounding box center [136, 158] width 227 height 8
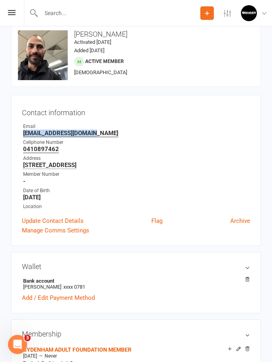
drag, startPoint x: 110, startPoint y: 135, endPoint x: 6, endPoint y: 133, distance: 104.3
click at [13, 133] on div "Contact information Owner Email jorgesurfskt@gmail.com Cellphone Number 0410897…" at bounding box center [136, 170] width 250 height 151
click at [84, 18] on input "text" at bounding box center [120, 13] width 162 height 11
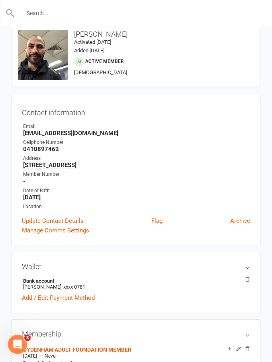
scroll to position [12, 0]
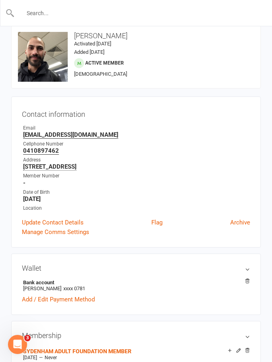
click at [115, 15] on input "text" at bounding box center [136, 13] width 243 height 11
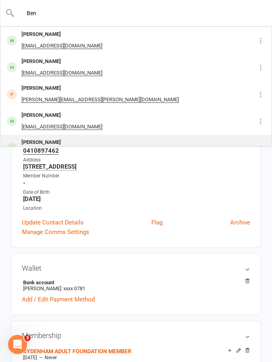
type input "Ben"
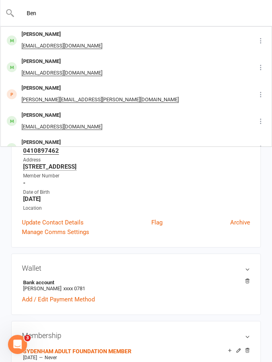
click at [34, 137] on div "Ben Nicholas" at bounding box center [62, 143] width 86 height 12
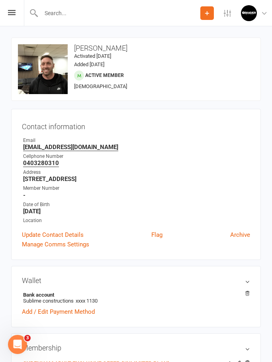
drag, startPoint x: 74, startPoint y: 45, endPoint x: 83, endPoint y: 47, distance: 8.9
click at [85, 44] on h3 "Ben Nicholas" at bounding box center [136, 48] width 236 height 8
click at [114, 46] on h3 "Ben Nicholas" at bounding box center [136, 48] width 236 height 8
drag, startPoint x: 114, startPoint y: 48, endPoint x: 74, endPoint y: 46, distance: 39.5
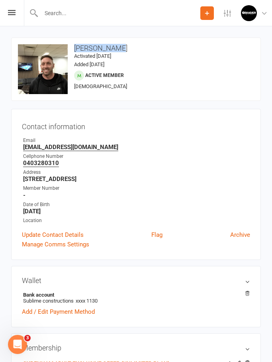
click at [74, 45] on h3 "Ben Nicholas" at bounding box center [136, 48] width 236 height 8
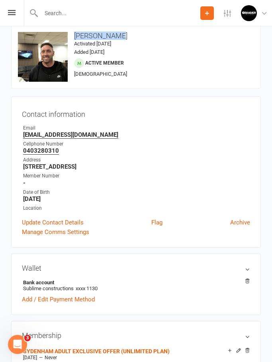
drag, startPoint x: 23, startPoint y: 134, endPoint x: 119, endPoint y: 131, distance: 95.2
click at [119, 131] on strong "ben@sublimedevelopments.com.au" at bounding box center [136, 134] width 227 height 7
click at [105, 10] on input "text" at bounding box center [136, 13] width 243 height 11
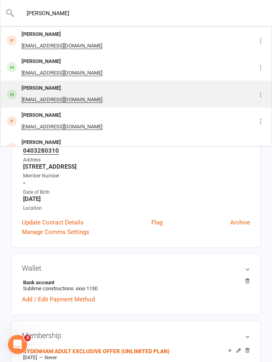
type input "Mike p"
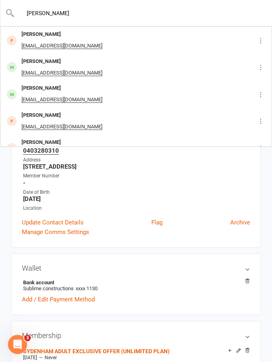
click at [46, 94] on div "[EMAIL_ADDRESS][DOMAIN_NAME]" at bounding box center [62, 100] width 86 height 12
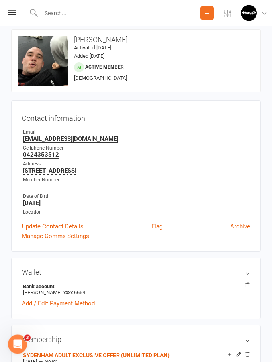
scroll to position [8, 0]
drag, startPoint x: 75, startPoint y: 38, endPoint x: 119, endPoint y: 41, distance: 43.9
click at [119, 41] on h3 "[PERSON_NAME]" at bounding box center [136, 40] width 236 height 8
drag, startPoint x: 106, startPoint y: 137, endPoint x: 21, endPoint y: 140, distance: 84.9
click at [21, 140] on div "Contact information Owner Email michaeljpillon@gmail.com Cellphone Number 04243…" at bounding box center [136, 175] width 250 height 151
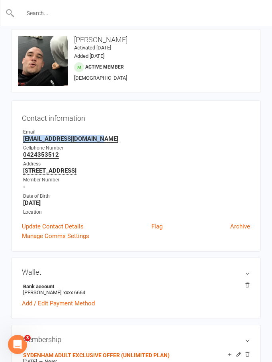
click at [58, 15] on input "text" at bounding box center [136, 13] width 243 height 11
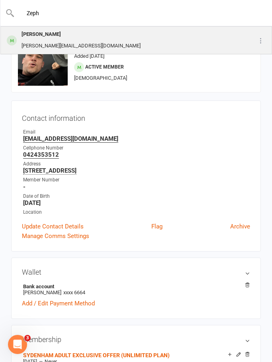
type input "Zeph"
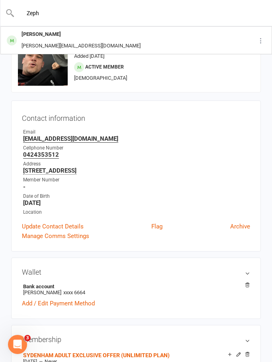
click at [44, 31] on div "[PERSON_NAME]" at bounding box center [81, 35] width 124 height 12
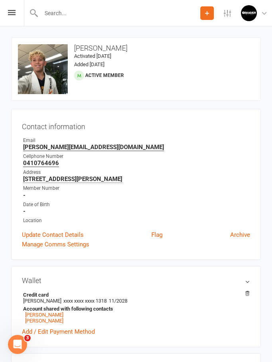
scroll to position [8, 0]
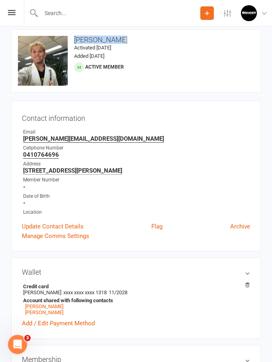
drag, startPoint x: 74, startPoint y: 40, endPoint x: 119, endPoint y: 37, distance: 45.1
click at [119, 37] on h3 "[PERSON_NAME]" at bounding box center [136, 40] width 236 height 8
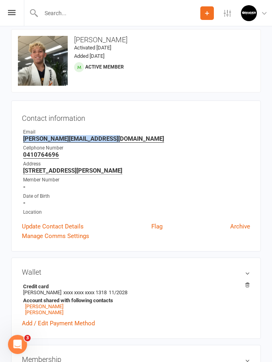
drag, startPoint x: 25, startPoint y: 136, endPoint x: 115, endPoint y: 140, distance: 90.5
click at [109, 140] on strong "[PERSON_NAME][EMAIL_ADDRESS][DOMAIN_NAME]" at bounding box center [136, 138] width 227 height 7
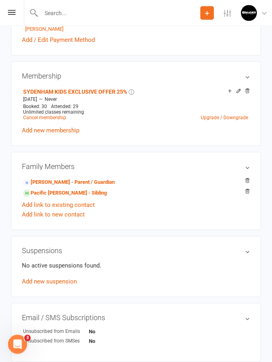
click at [54, 197] on link "Pacific Ramos - Sibling" at bounding box center [65, 193] width 84 height 8
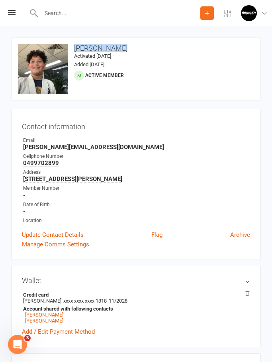
drag, startPoint x: 73, startPoint y: 48, endPoint x: 112, endPoint y: 48, distance: 38.6
click at [115, 48] on h3 "[PERSON_NAME]" at bounding box center [136, 48] width 236 height 8
drag, startPoint x: 23, startPoint y: 144, endPoint x: 117, endPoint y: 145, distance: 94.0
click at [117, 145] on strong "[PERSON_NAME][EMAIL_ADDRESS][DOMAIN_NAME]" at bounding box center [136, 146] width 227 height 7
click at [84, 2] on div at bounding box center [112, 13] width 176 height 26
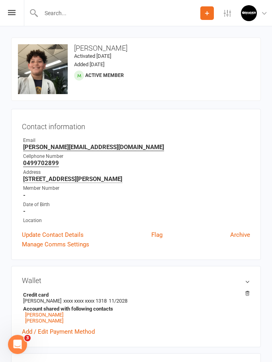
click at [80, 10] on input "text" at bounding box center [120, 13] width 162 height 11
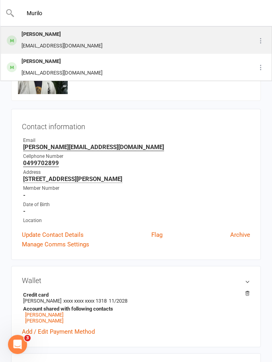
type input "Murilo"
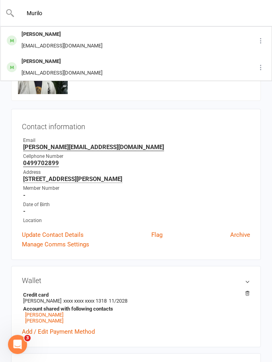
click at [52, 38] on div "[PERSON_NAME]" at bounding box center [62, 35] width 86 height 12
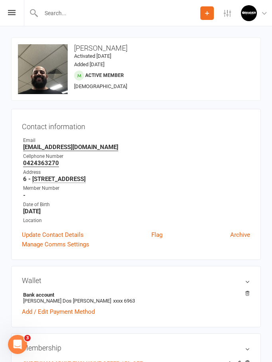
drag, startPoint x: 75, startPoint y: 47, endPoint x: 135, endPoint y: 48, distance: 60.5
click at [135, 48] on h3 "[PERSON_NAME]" at bounding box center [136, 48] width 236 height 8
drag, startPoint x: 23, startPoint y: 145, endPoint x: 80, endPoint y: 148, distance: 57.0
click at [80, 148] on strong "[EMAIL_ADDRESS][DOMAIN_NAME]" at bounding box center [136, 146] width 227 height 7
click at [79, 15] on input "text" at bounding box center [120, 13] width 162 height 11
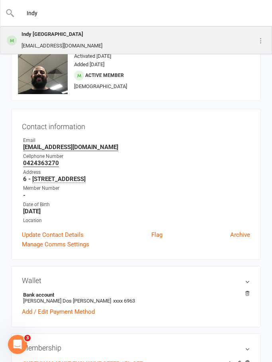
type input "Indy"
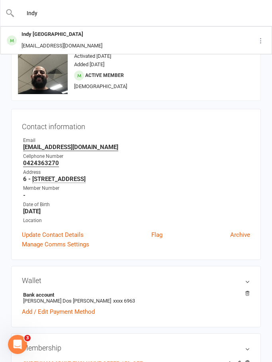
click at [45, 36] on div "Indy [GEOGRAPHIC_DATA]" at bounding box center [62, 35] width 86 height 12
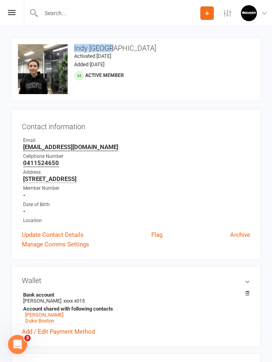
drag, startPoint x: 74, startPoint y: 48, endPoint x: 125, endPoint y: 49, distance: 51.4
click at [125, 49] on h3 "Indy [GEOGRAPHIC_DATA]" at bounding box center [136, 48] width 236 height 8
drag, startPoint x: 23, startPoint y: 146, endPoint x: 90, endPoint y: 149, distance: 67.7
click at [90, 149] on li "Email lbonomini@hotmail.com" at bounding box center [136, 144] width 228 height 14
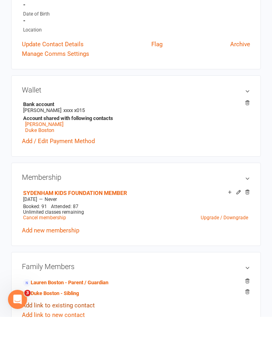
scroll to position [163, 0]
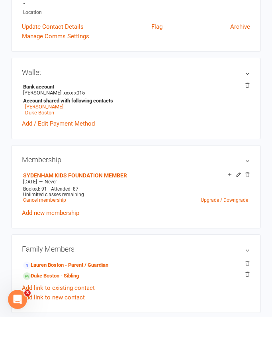
drag, startPoint x: 51, startPoint y: 277, endPoint x: 68, endPoint y: 89, distance: 188.7
click at [51, 317] on link "Duke Boston - Sibling" at bounding box center [51, 321] width 56 height 8
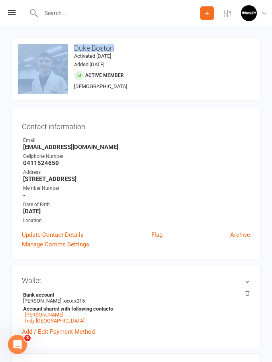
drag, startPoint x: 71, startPoint y: 43, endPoint x: 117, endPoint y: 46, distance: 45.9
click at [117, 46] on div "upload photo change photo Duke Boston Activated 30 May, 2024 Added 29 May, 2024…" at bounding box center [136, 68] width 250 height 63
click at [118, 46] on h3 "Duke Boston" at bounding box center [136, 48] width 236 height 8
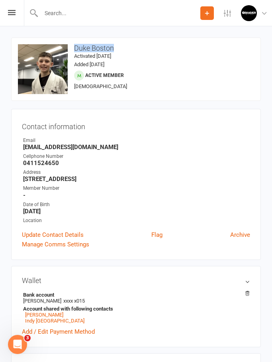
drag, startPoint x: 118, startPoint y: 46, endPoint x: 75, endPoint y: 46, distance: 43.0
click at [75, 46] on h3 "Duke Boston" at bounding box center [136, 48] width 236 height 8
click at [93, 15] on input "text" at bounding box center [120, 13] width 162 height 11
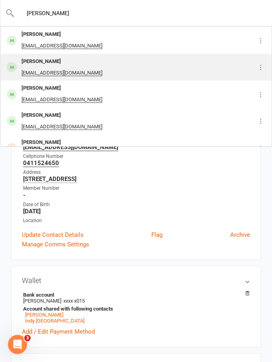
type input "CLINTON"
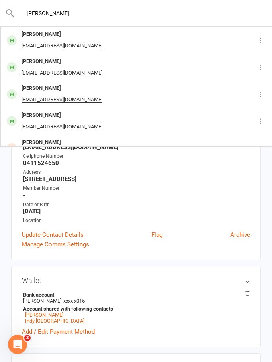
click at [43, 68] on div "clintwintle@live.com" at bounding box center [62, 73] width 86 height 12
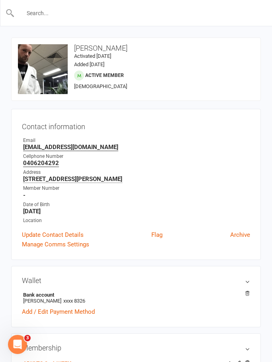
click at [57, 15] on input "text" at bounding box center [136, 13] width 243 height 11
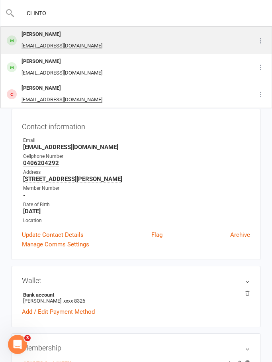
type input "CLINTO"
click at [39, 38] on div "Clint Wintle" at bounding box center [62, 35] width 86 height 12
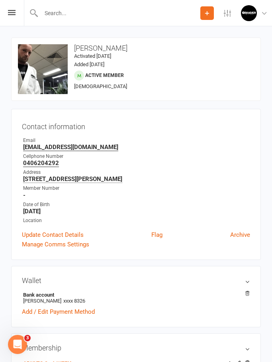
click at [55, 12] on input "text" at bounding box center [120, 13] width 162 height 11
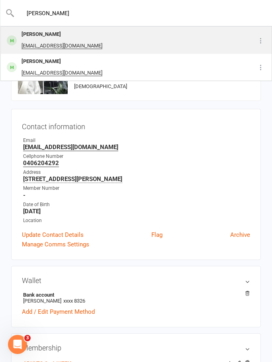
type input "CLINT"
click at [33, 33] on div "Clint Wintle" at bounding box center [62, 35] width 86 height 12
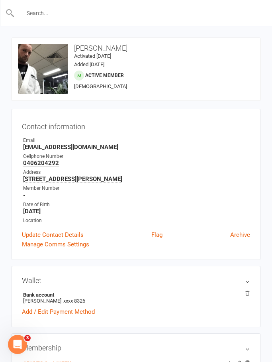
click at [57, 15] on input "text" at bounding box center [136, 13] width 243 height 11
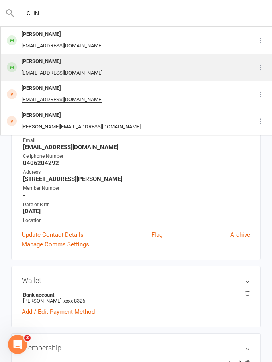
type input "CLIN"
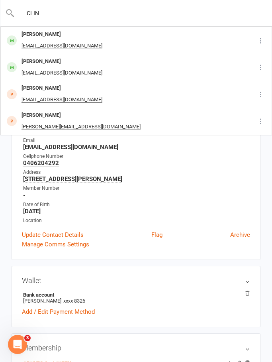
click at [31, 63] on div "[PERSON_NAME]" at bounding box center [62, 62] width 86 height 12
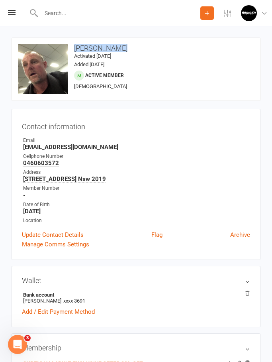
drag, startPoint x: 76, startPoint y: 47, endPoint x: 131, endPoint y: 48, distance: 55.8
click at [131, 48] on h3 "[PERSON_NAME]" at bounding box center [136, 48] width 236 height 8
drag, startPoint x: 20, startPoint y: 146, endPoint x: 104, endPoint y: 147, distance: 84.0
click at [104, 147] on div "Contact information Owner Email Clintoncarleclc@gmail.com Cellphone Number 0460…" at bounding box center [136, 184] width 250 height 151
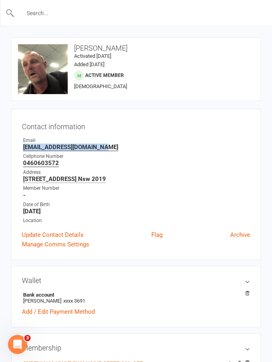
click at [83, 10] on input "text" at bounding box center [136, 13] width 243 height 11
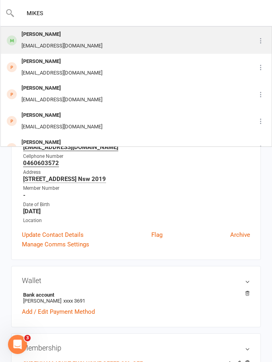
type input "MIKES"
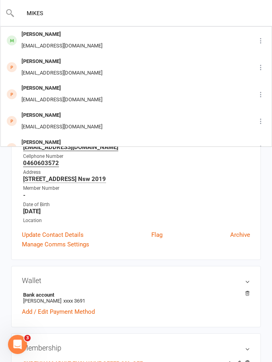
click at [32, 37] on div "[PERSON_NAME]" at bounding box center [62, 35] width 86 height 12
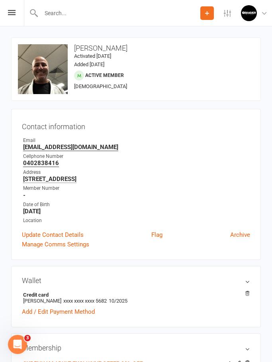
drag, startPoint x: 75, startPoint y: 47, endPoint x: 119, endPoint y: 47, distance: 44.2
click at [119, 47] on h3 "[PERSON_NAME]" at bounding box center [136, 48] width 236 height 8
drag, startPoint x: 93, startPoint y: 147, endPoint x: 23, endPoint y: 147, distance: 70.1
click at [23, 147] on li "Email lisgaris_1@hotmail.com" at bounding box center [136, 144] width 228 height 14
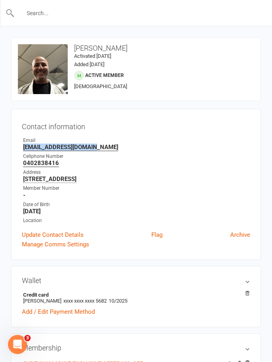
click at [100, 14] on input "text" at bounding box center [136, 13] width 243 height 11
type input "G"
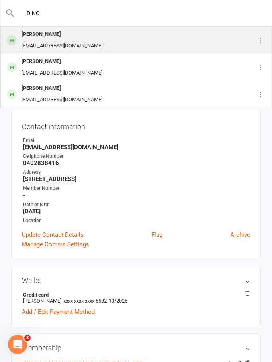
type input "DINO"
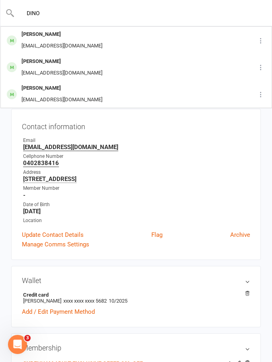
click at [65, 41] on div "[EMAIL_ADDRESS][DOMAIN_NAME]" at bounding box center [62, 46] width 86 height 12
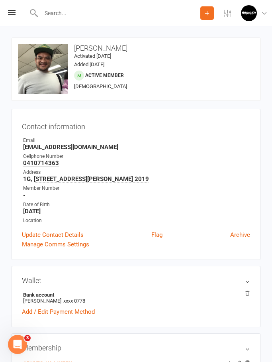
click at [77, 41] on div "upload photo change photo Dino Booc Activated 21 June, 2025 Added 14 June, 2025…" at bounding box center [136, 68] width 250 height 63
drag, startPoint x: 75, startPoint y: 45, endPoint x: 108, endPoint y: 45, distance: 33.0
click at [108, 45] on h3 "[PERSON_NAME]" at bounding box center [136, 48] width 236 height 8
drag, startPoint x: 98, startPoint y: 150, endPoint x: 22, endPoint y: 148, distance: 75.7
click at [22, 148] on li "Email dino_booc@hotmail.com" at bounding box center [136, 144] width 228 height 14
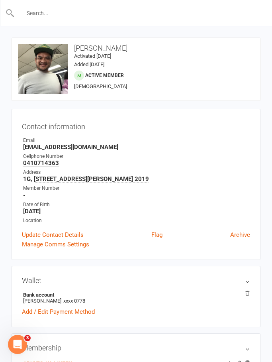
click at [60, 13] on input "text" at bounding box center [136, 13] width 243 height 11
click at [36, 14] on input "text" at bounding box center [136, 13] width 243 height 11
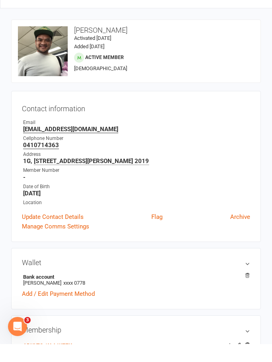
scroll to position [45, 0]
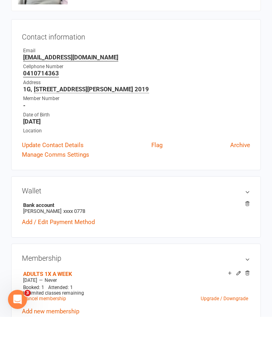
click at [58, 158] on div "Contact information Owner Email dino_booc@hotmail.com Cellphone Number 04107143…" at bounding box center [136, 139] width 250 height 151
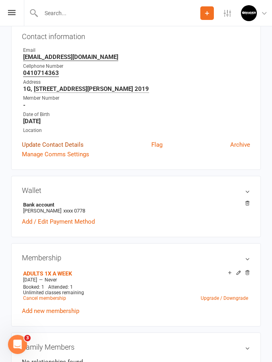
click at [64, 147] on link "Update Contact Details" at bounding box center [53, 145] width 62 height 10
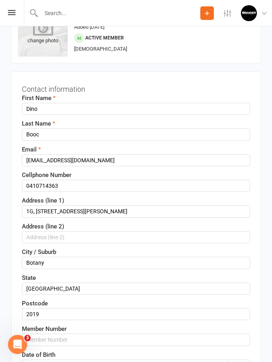
scroll to position [0, 0]
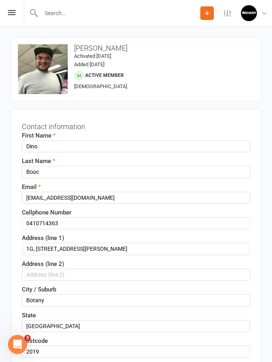
click at [10, 13] on icon at bounding box center [12, 12] width 8 height 5
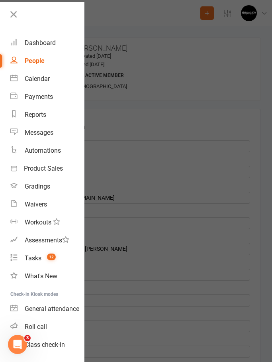
click at [34, 62] on div "People" at bounding box center [35, 61] width 20 height 8
select select "100"
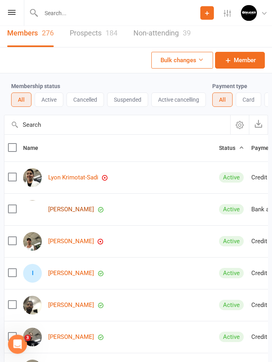
scroll to position [8, 0]
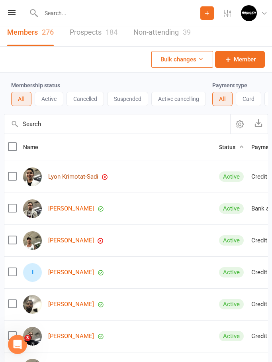
click at [80, 177] on link "Lyon Krimotat-Sadi" at bounding box center [73, 176] width 50 height 7
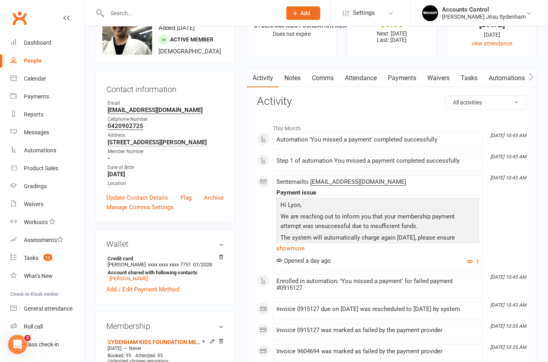
scroll to position [48, 0]
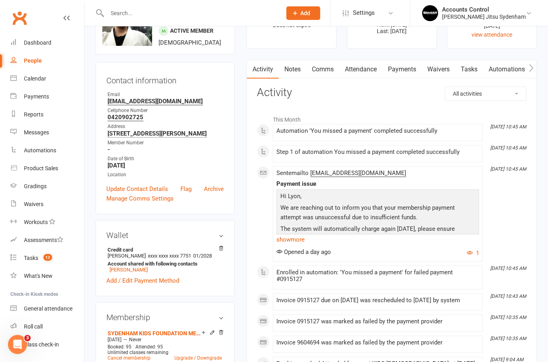
click at [272, 70] on link "Payments" at bounding box center [401, 69] width 39 height 18
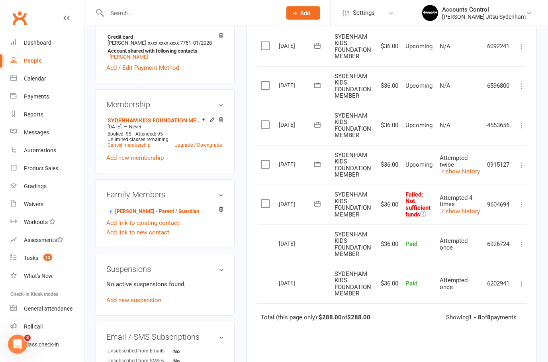
scroll to position [356, 0]
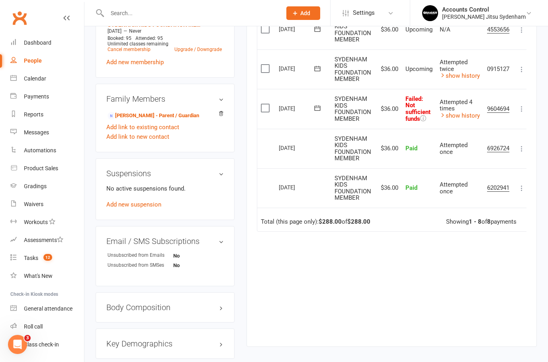
click at [272, 104] on icon at bounding box center [317, 108] width 8 height 8
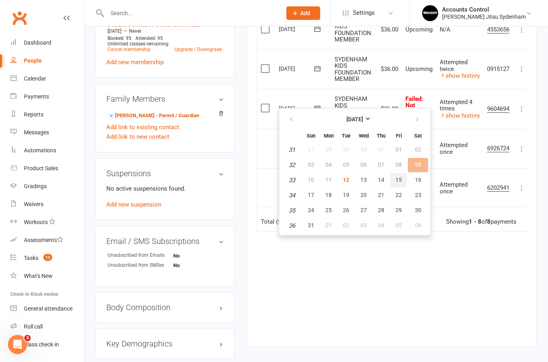
drag, startPoint x: 395, startPoint y: 180, endPoint x: 294, endPoint y: 168, distance: 101.4
click at [272, 180] on span "15" at bounding box center [398, 179] width 6 height 6
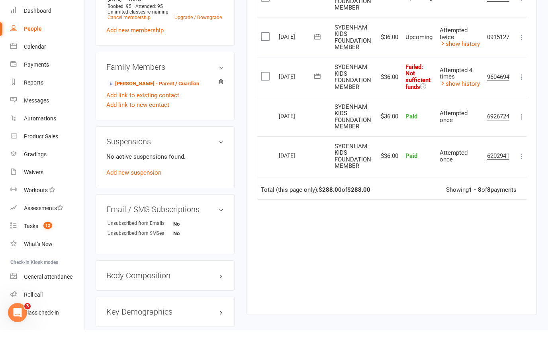
scroll to position [388, 0]
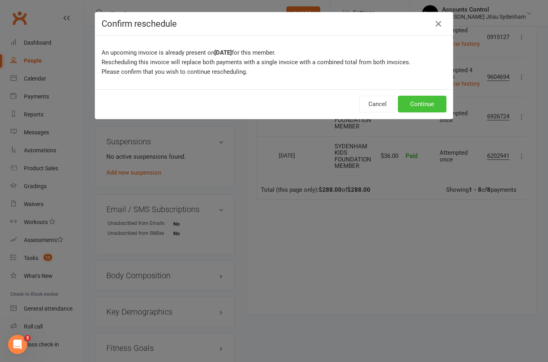
click at [272, 103] on button "Continue" at bounding box center [422, 104] width 49 height 17
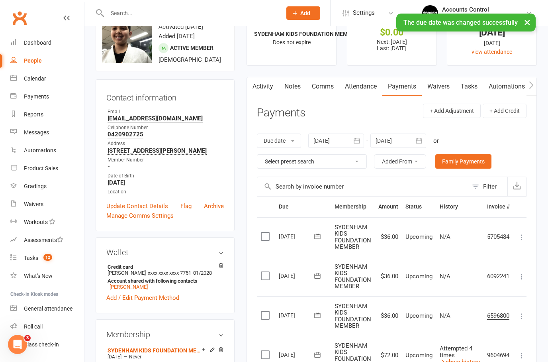
scroll to position [0, 0]
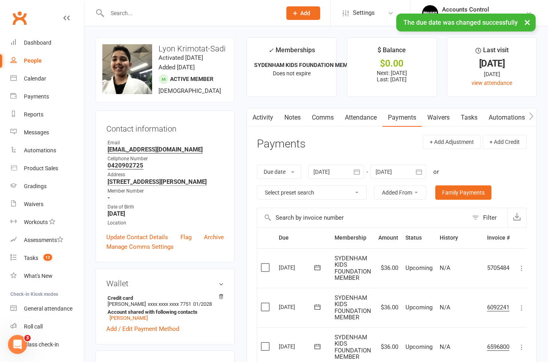
click at [35, 99] on div "Payments" at bounding box center [36, 96] width 25 height 6
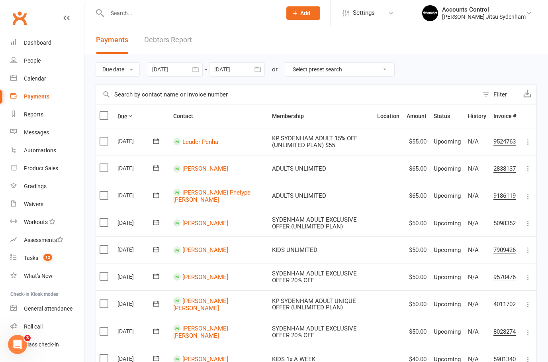
select select "0"
type input "12 Aug 2025"
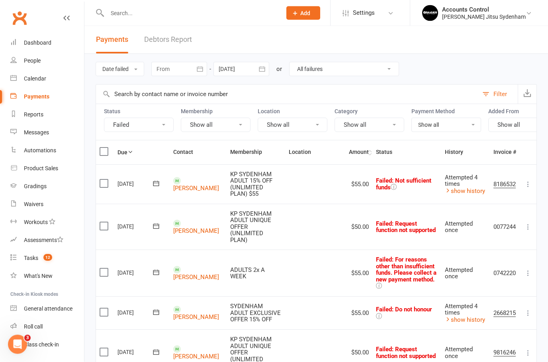
scroll to position [0, 0]
click at [189, 184] on link "William Kypreos" at bounding box center [196, 187] width 46 height 7
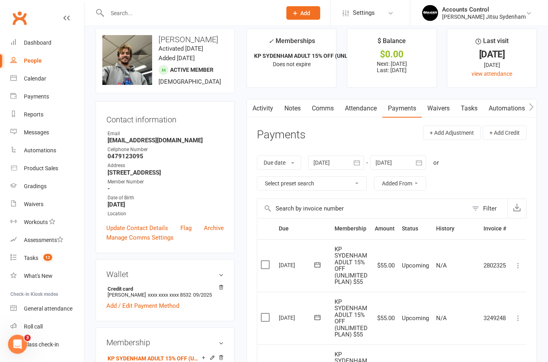
scroll to position [9, 0]
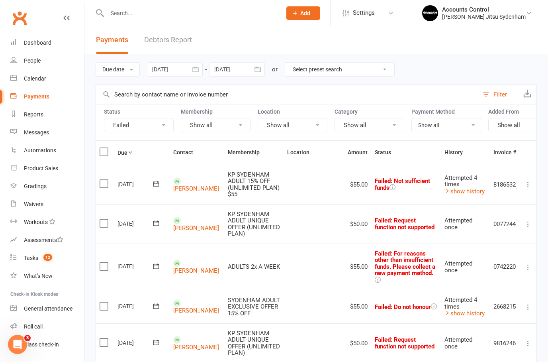
click at [156, 180] on icon at bounding box center [156, 184] width 8 height 8
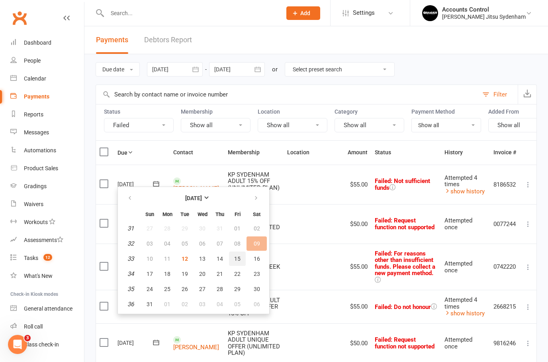
drag, startPoint x: 235, startPoint y: 261, endPoint x: 280, endPoint y: 160, distance: 109.6
click at [235, 261] on span "15" at bounding box center [237, 258] width 6 height 6
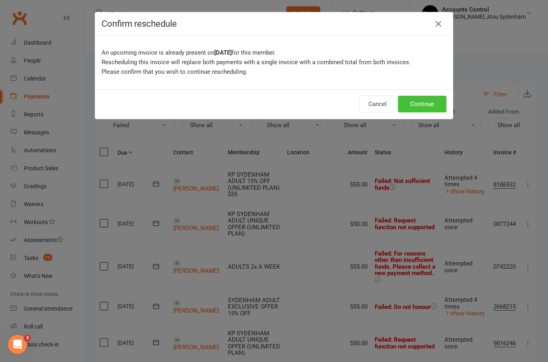
click at [272, 107] on button "Continue" at bounding box center [422, 104] width 49 height 17
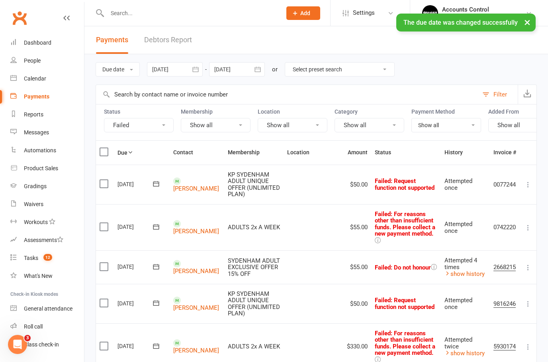
click at [158, 182] on icon at bounding box center [156, 183] width 6 height 5
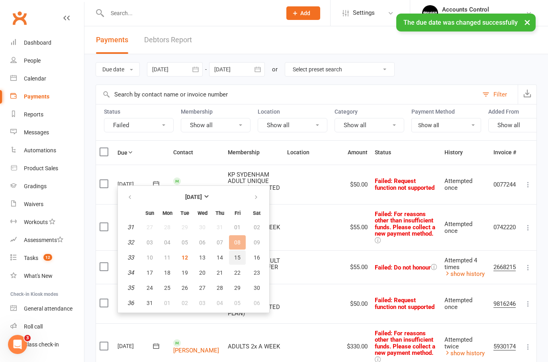
click at [238, 259] on span "15" at bounding box center [237, 257] width 6 height 6
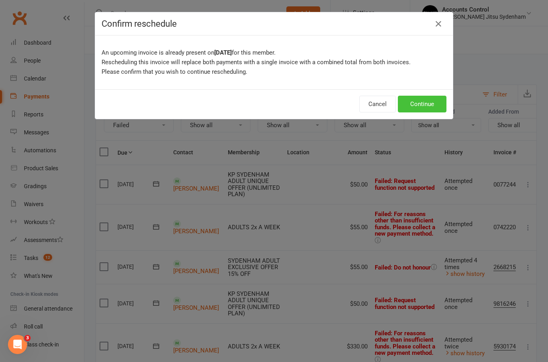
click at [272, 106] on button "Continue" at bounding box center [422, 104] width 49 height 17
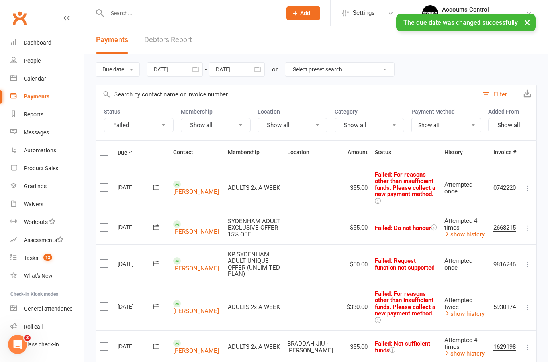
click at [183, 188] on link "MICHAEL REDMAN" at bounding box center [196, 191] width 46 height 7
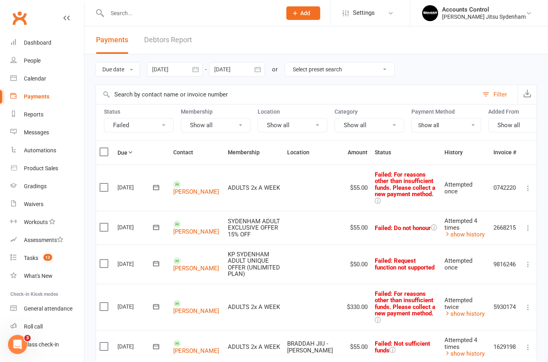
click at [159, 184] on icon at bounding box center [156, 187] width 8 height 8
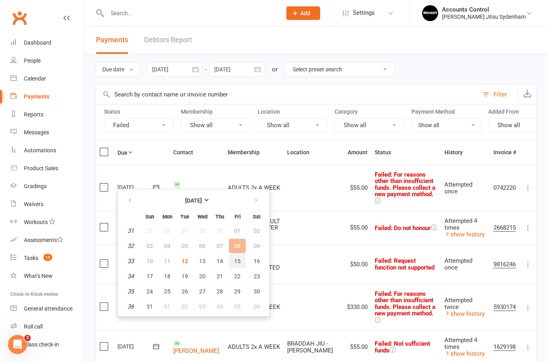
click at [236, 262] on span "15" at bounding box center [237, 261] width 6 height 6
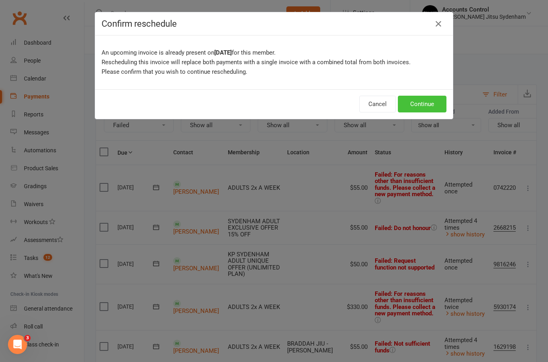
click at [272, 102] on button "Continue" at bounding box center [422, 104] width 49 height 17
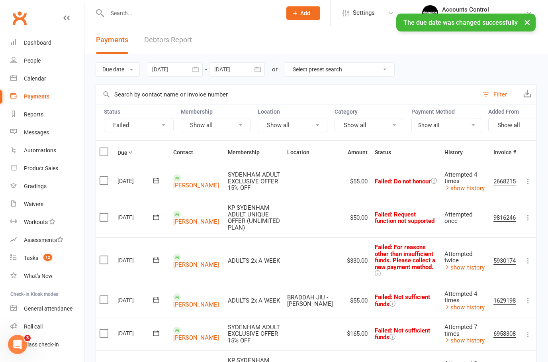
click at [156, 179] on icon at bounding box center [156, 180] width 8 height 8
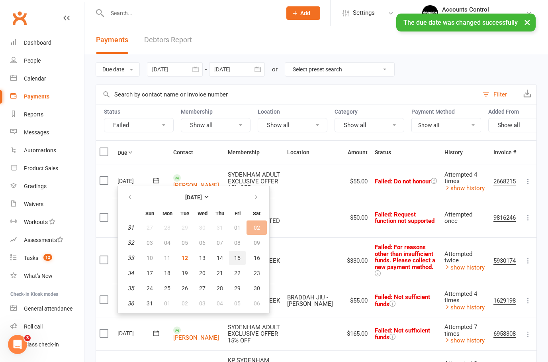
drag, startPoint x: 235, startPoint y: 257, endPoint x: 274, endPoint y: 160, distance: 104.9
click at [235, 257] on span "15" at bounding box center [237, 257] width 6 height 6
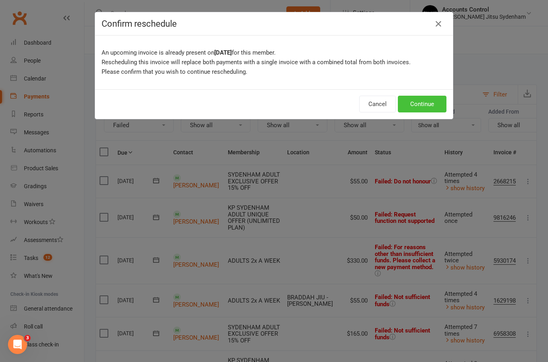
click at [272, 109] on button "Continue" at bounding box center [422, 104] width 49 height 17
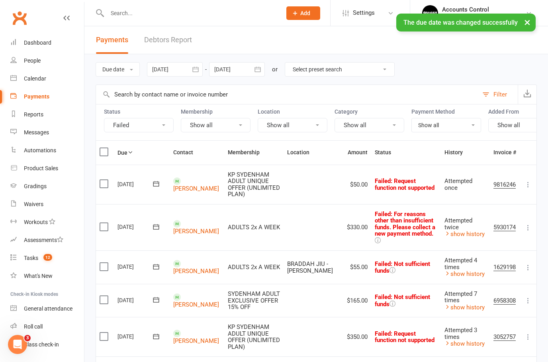
click at [156, 180] on icon at bounding box center [156, 184] width 8 height 8
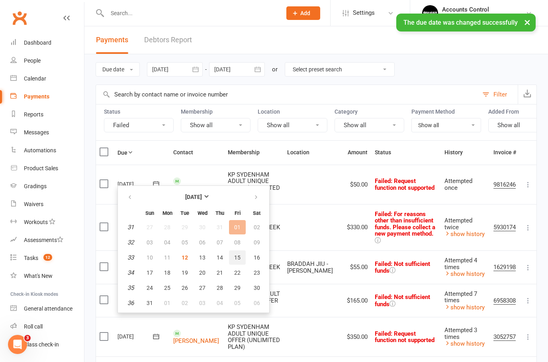
click at [240, 259] on span "15" at bounding box center [237, 257] width 6 height 6
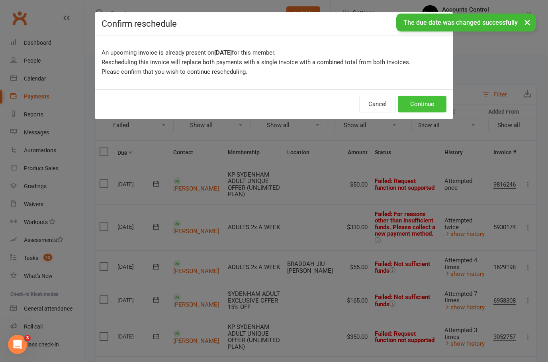
click at [272, 110] on button "Continue" at bounding box center [422, 104] width 49 height 17
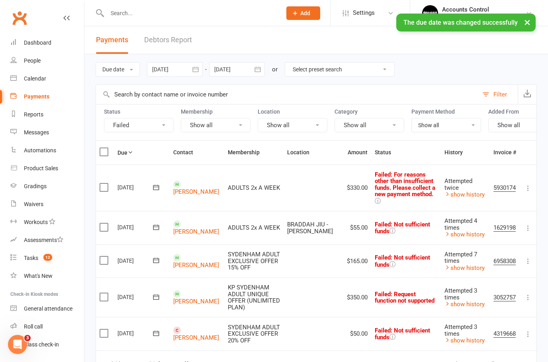
click at [156, 184] on icon at bounding box center [156, 187] width 8 height 8
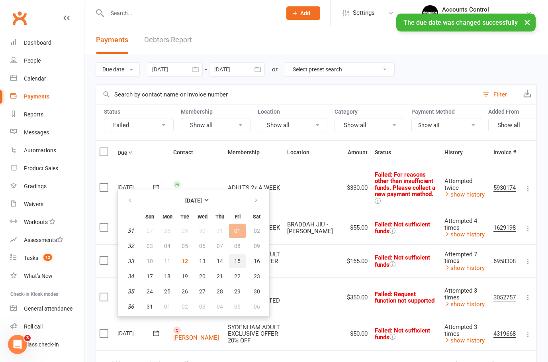
drag, startPoint x: 239, startPoint y: 258, endPoint x: 279, endPoint y: 157, distance: 109.2
click at [239, 258] on span "15" at bounding box center [237, 261] width 6 height 6
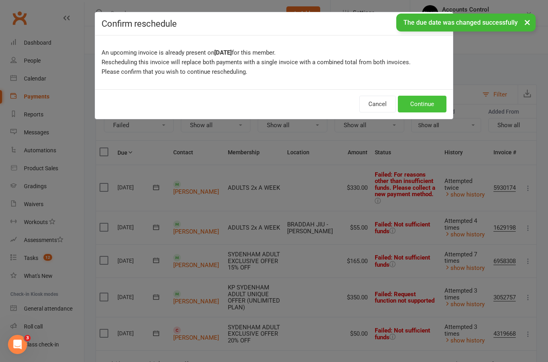
click at [272, 109] on button "Continue" at bounding box center [422, 104] width 49 height 17
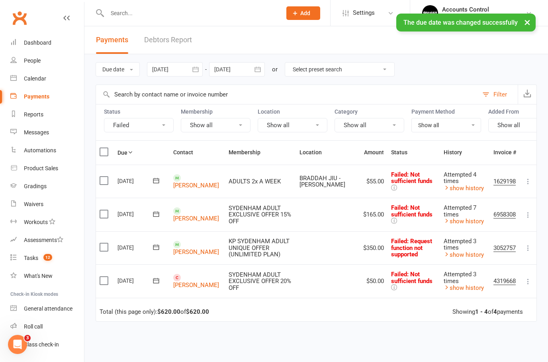
click at [154, 180] on icon at bounding box center [156, 180] width 6 height 5
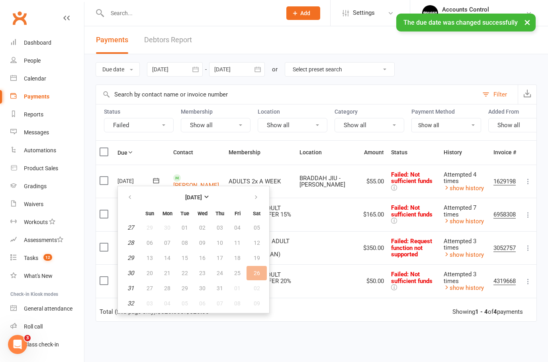
click at [160, 172] on td "26 Jul 2025 2025-07-26" at bounding box center [142, 180] width 56 height 33
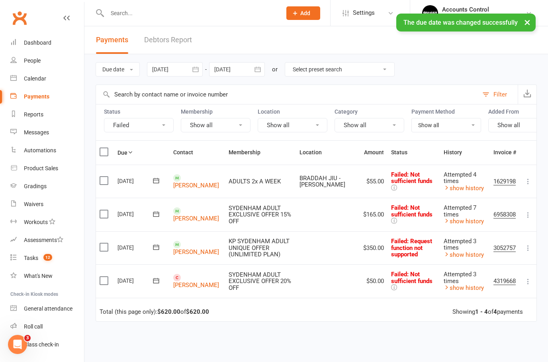
click at [178, 174] on span at bounding box center [177, 178] width 8 height 8
click at [182, 174] on contact-link "Holly Queenan" at bounding box center [196, 181] width 46 height 15
click at [185, 180] on contact-link "Holly Queenan" at bounding box center [196, 181] width 46 height 15
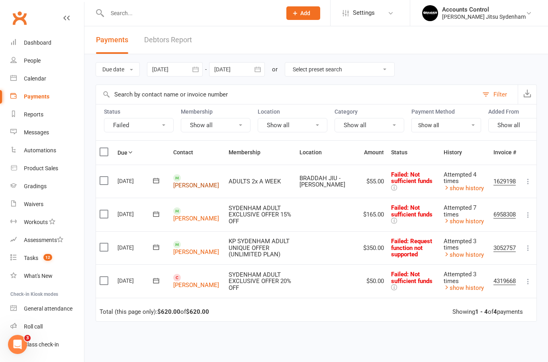
click at [191, 182] on link "Holly Queenan" at bounding box center [196, 185] width 46 height 7
click at [154, 179] on icon at bounding box center [156, 180] width 8 height 8
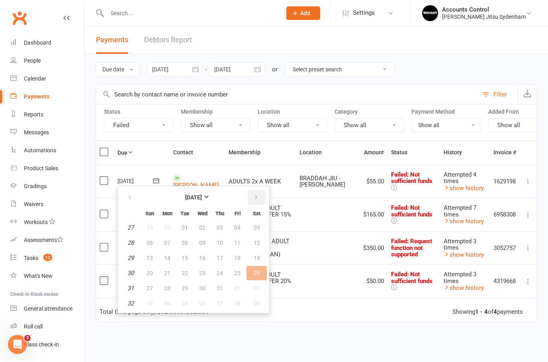
click at [260, 197] on button "button" at bounding box center [256, 197] width 17 height 14
drag, startPoint x: 236, startPoint y: 257, endPoint x: 274, endPoint y: 168, distance: 97.4
click at [236, 257] on span "15" at bounding box center [237, 257] width 6 height 6
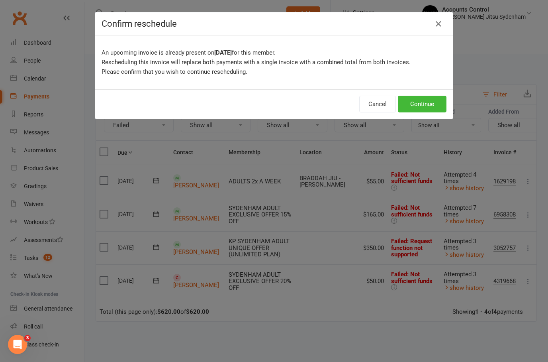
click at [272, 112] on div "Cancel Continue" at bounding box center [274, 103] width 358 height 29
click at [272, 108] on button "Continue" at bounding box center [422, 104] width 49 height 17
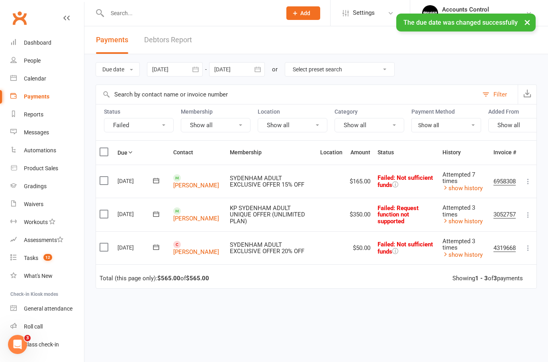
click at [153, 179] on icon at bounding box center [156, 180] width 8 height 8
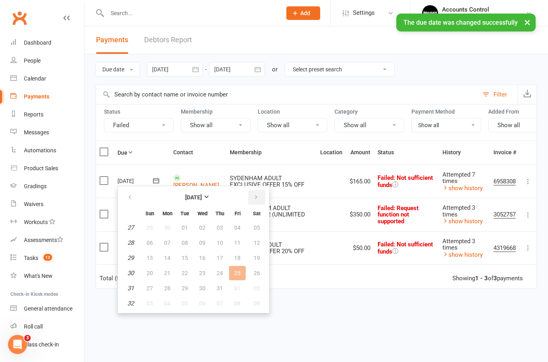
click at [253, 195] on icon "button" at bounding box center [256, 197] width 6 height 6
click at [237, 256] on span "15" at bounding box center [237, 257] width 6 height 6
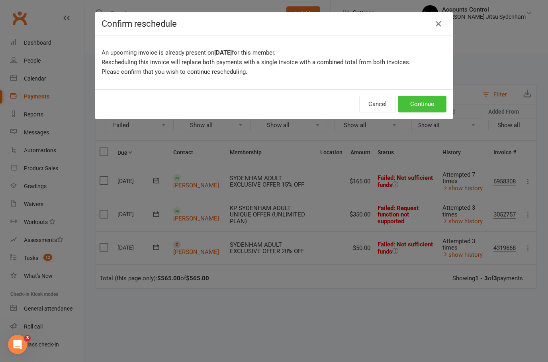
click at [272, 108] on button "Continue" at bounding box center [422, 104] width 49 height 17
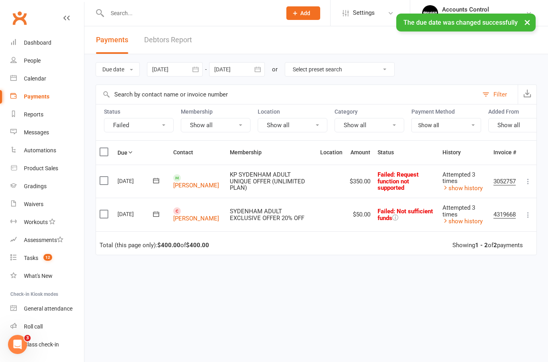
click at [158, 180] on icon at bounding box center [156, 180] width 6 height 5
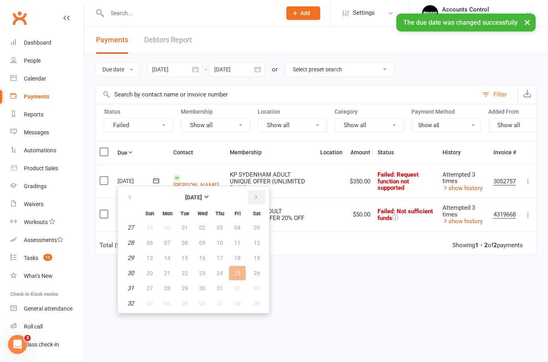
click at [257, 195] on icon "button" at bounding box center [256, 197] width 6 height 6
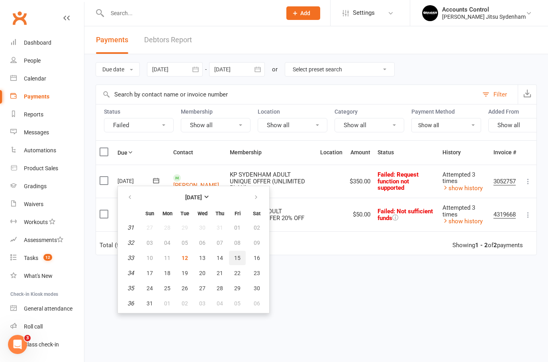
click at [236, 259] on span "15" at bounding box center [237, 257] width 6 height 6
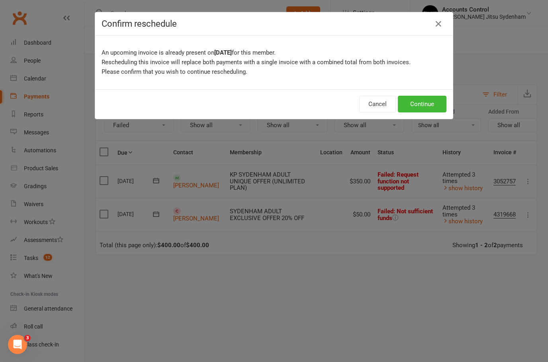
click at [272, 112] on div "Cancel Continue" at bounding box center [274, 103] width 358 height 29
click at [272, 100] on button "Continue" at bounding box center [422, 104] width 49 height 17
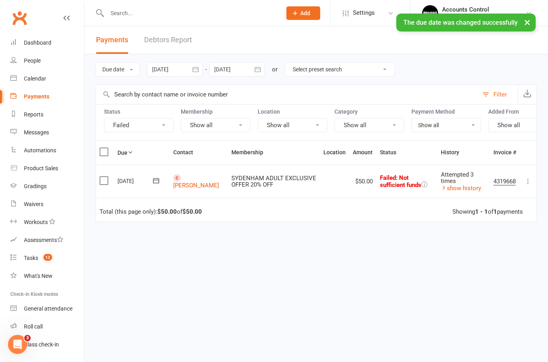
click at [186, 182] on link "Lucas Palmeiro" at bounding box center [196, 185] width 46 height 7
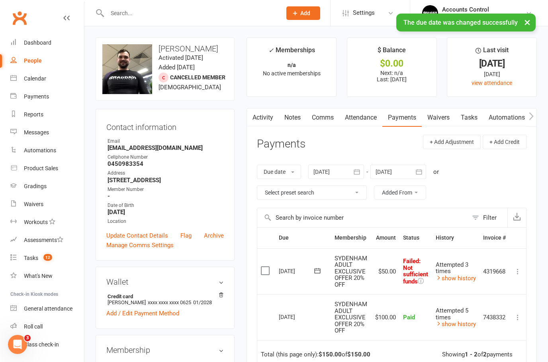
scroll to position [11, 0]
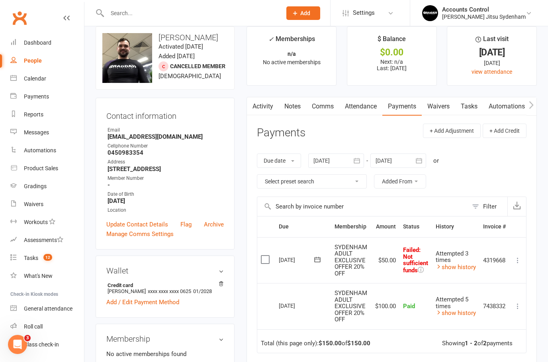
click at [272, 260] on icon at bounding box center [518, 260] width 8 height 8
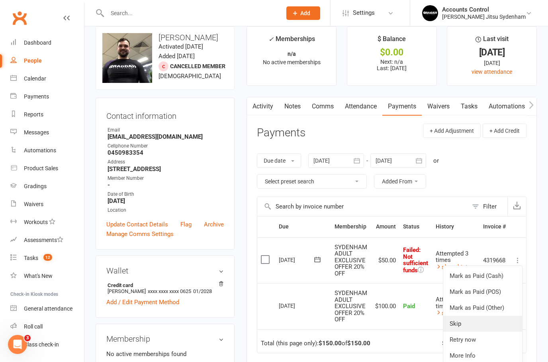
click at [272, 321] on link "Skip" at bounding box center [482, 323] width 79 height 16
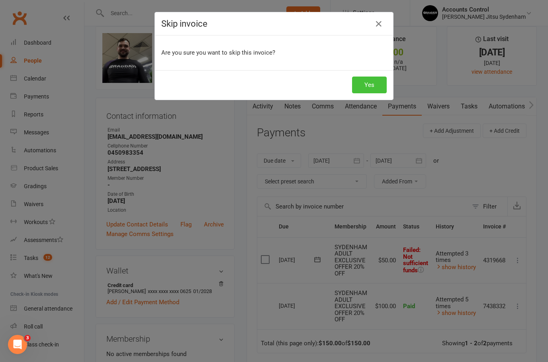
click at [272, 82] on button "Yes" at bounding box center [369, 84] width 35 height 17
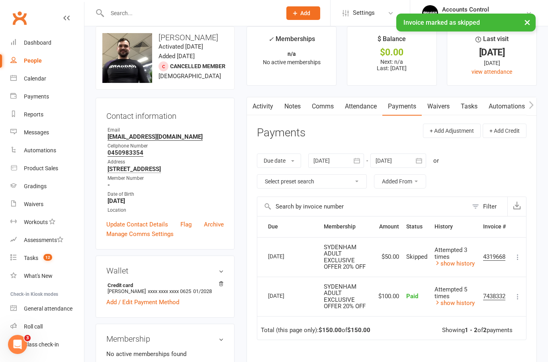
scroll to position [0, 0]
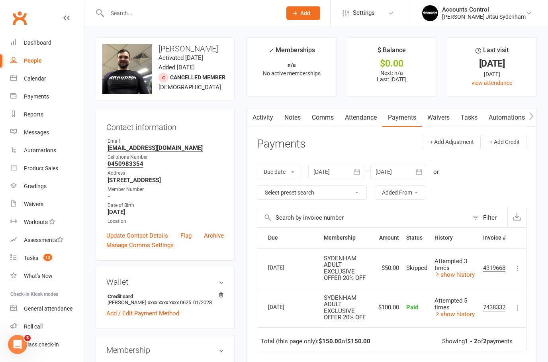
click at [142, 11] on input "text" at bounding box center [190, 13] width 171 height 11
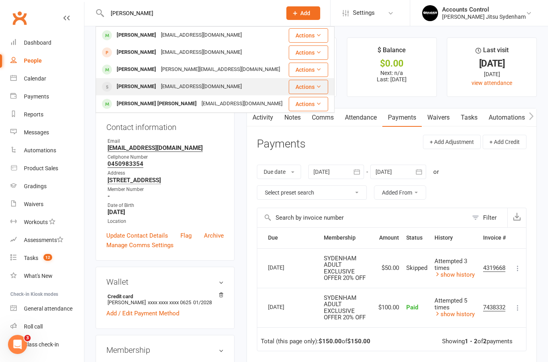
type input "ANTHONY"
click at [147, 88] on div "Anthony Kwang" at bounding box center [136, 87] width 44 height 12
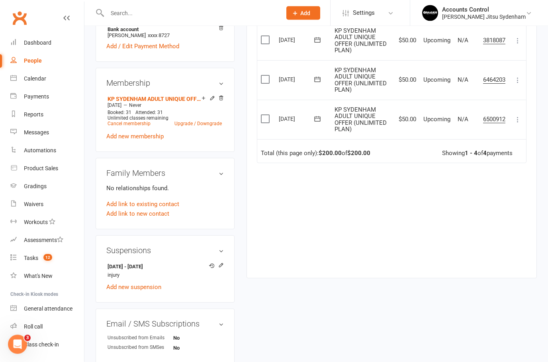
scroll to position [267, 0]
click at [117, 288] on link "Add new suspension" at bounding box center [133, 286] width 55 height 7
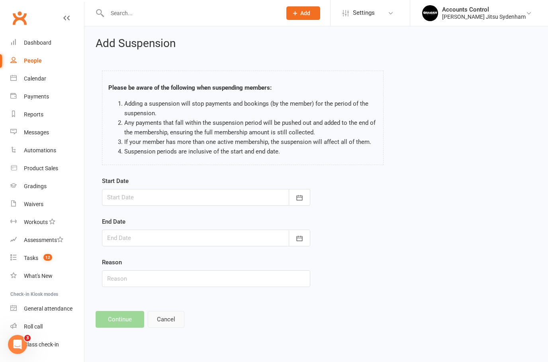
click at [170, 319] on button "Cancel" at bounding box center [166, 319] width 37 height 17
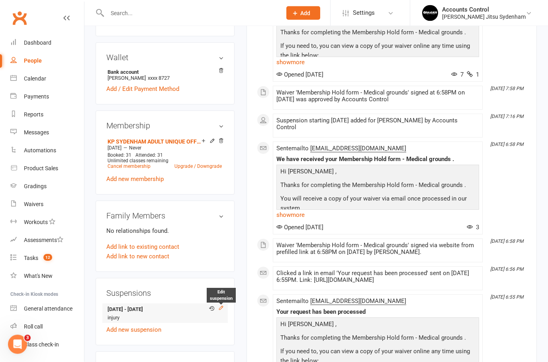
scroll to position [224, 0]
click at [222, 308] on icon at bounding box center [221, 308] width 4 height 4
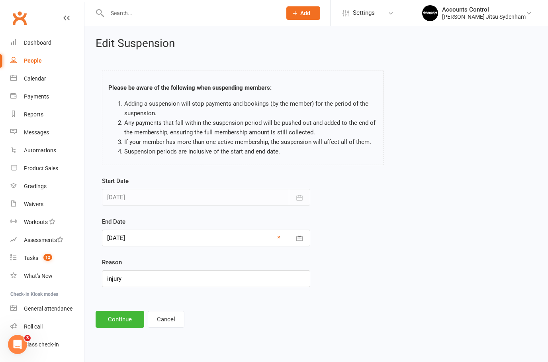
click at [164, 316] on button "Cancel" at bounding box center [166, 319] width 37 height 17
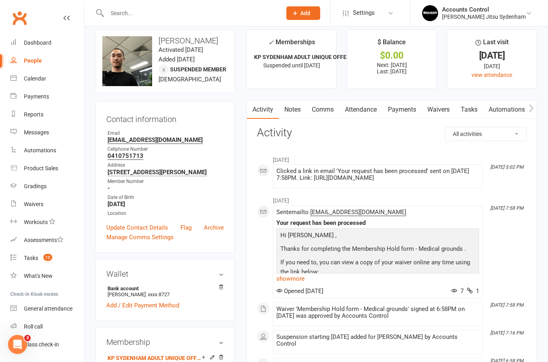
scroll to position [4, 0]
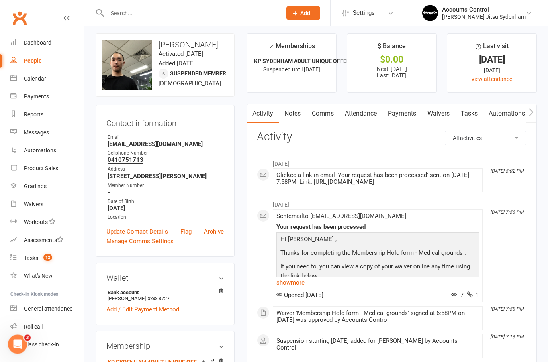
click at [272, 111] on link "Waivers" at bounding box center [438, 114] width 33 height 18
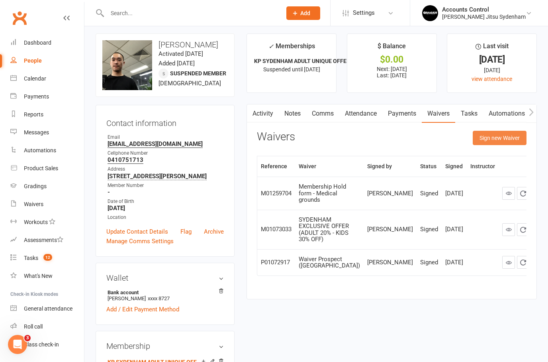
click at [272, 140] on button "Sign new Waiver" at bounding box center [500, 138] width 54 height 14
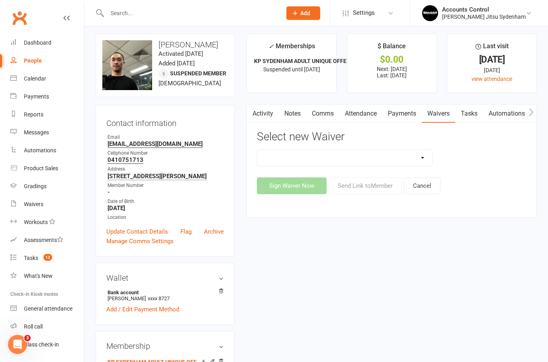
select select "13589"
click at [272, 187] on button "Send Link to Member" at bounding box center [364, 185] width 73 height 17
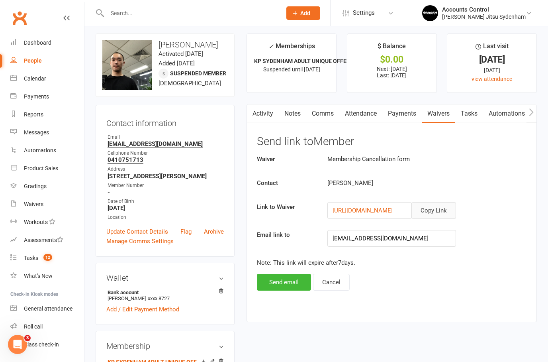
click at [272, 209] on button "Copy Link" at bounding box center [433, 210] width 45 height 17
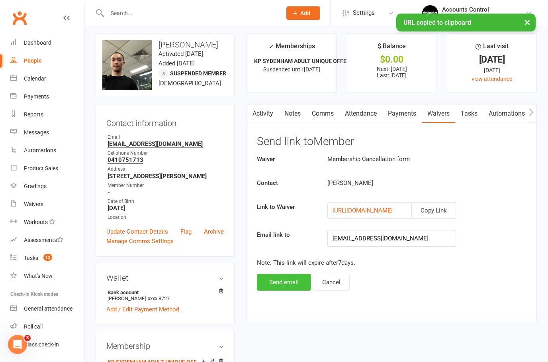
click at [272, 283] on button "Send email" at bounding box center [284, 282] width 54 height 17
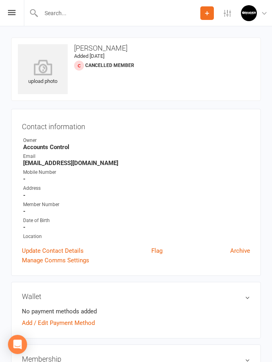
click at [208, 12] on icon at bounding box center [206, 13] width 7 height 7
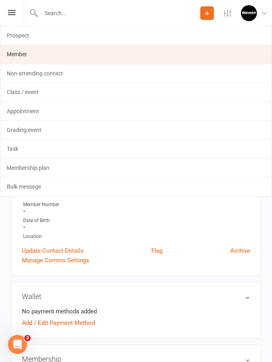
click at [52, 54] on link "Member" at bounding box center [135, 54] width 271 height 18
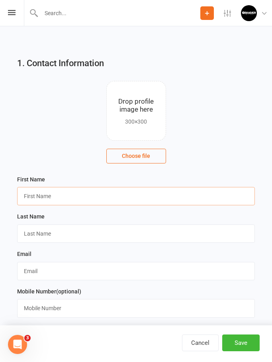
click at [115, 198] on input "text" at bounding box center [136, 196] width 238 height 18
paste input "[PERSON_NAME]"
type input "Zephyr"
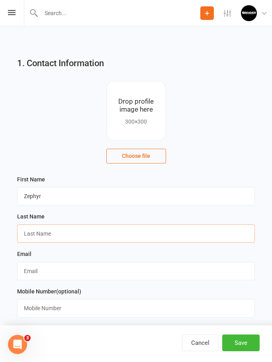
paste input "[PERSON_NAME]"
type input "[PERSON_NAME]"
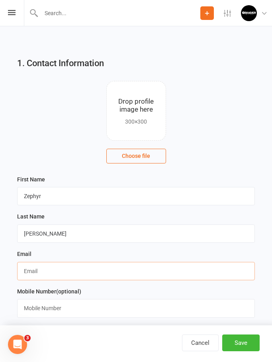
click at [92, 272] on input "text" at bounding box center [136, 271] width 238 height 18
paste input "[PERSON_NAME][EMAIL_ADDRESS][DOMAIN_NAME]"
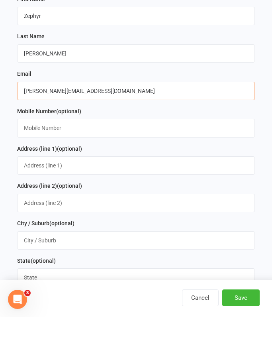
scroll to position [180, 0]
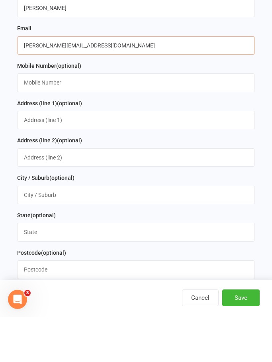
type input "[PERSON_NAME][EMAIL_ADDRESS][DOMAIN_NAME]"
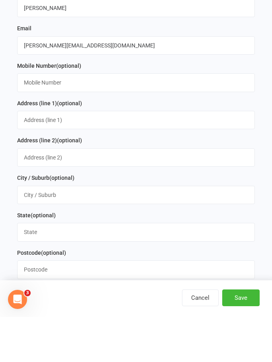
click at [244, 334] on button "Save" at bounding box center [240, 342] width 37 height 17
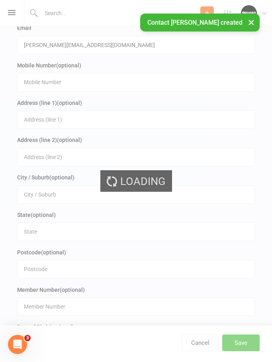
scroll to position [0, 0]
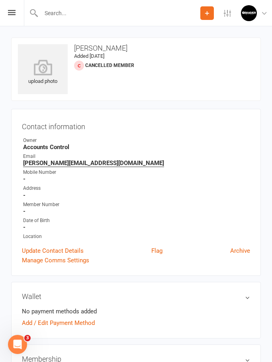
click at [201, 15] on button "Add" at bounding box center [207, 13] width 14 height 14
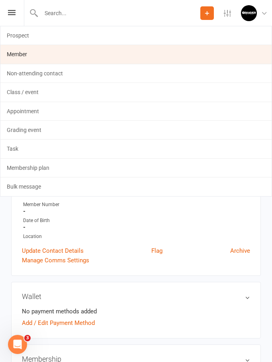
click at [145, 57] on link "Member" at bounding box center [135, 54] width 271 height 18
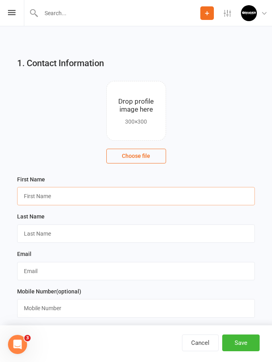
click at [89, 190] on input "text" at bounding box center [136, 196] width 238 height 18
paste input "[PERSON_NAME]"
type input "Pacific"
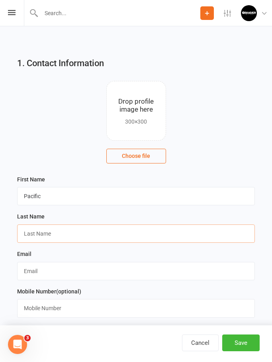
paste input "[PERSON_NAME]"
type input "[PERSON_NAME]"
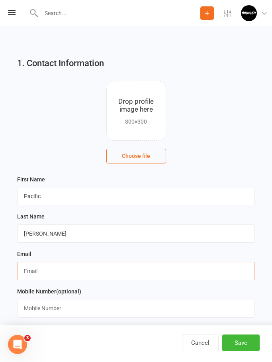
click at [114, 273] on input "text" at bounding box center [136, 271] width 238 height 18
paste input "[PERSON_NAME][EMAIL_ADDRESS][DOMAIN_NAME]"
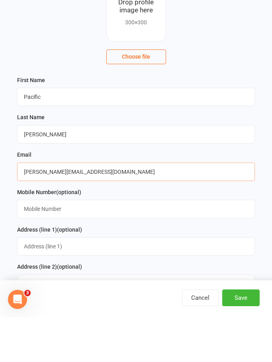
scroll to position [71, 0]
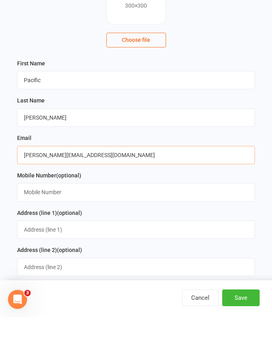
type input "[PERSON_NAME][EMAIL_ADDRESS][DOMAIN_NAME]"
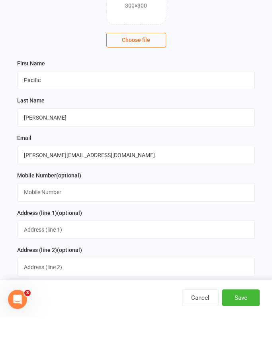
click at [249, 334] on button "Save" at bounding box center [240, 342] width 37 height 17
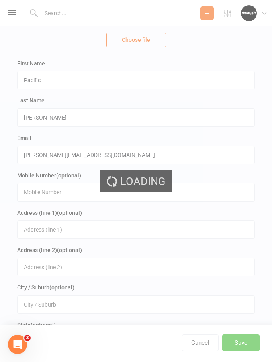
scroll to position [0, 0]
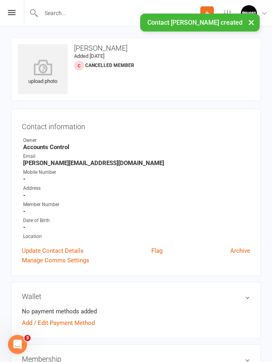
scroll to position [32, 0]
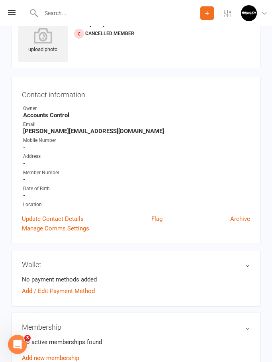
click at [209, 13] on icon at bounding box center [206, 13] width 7 height 7
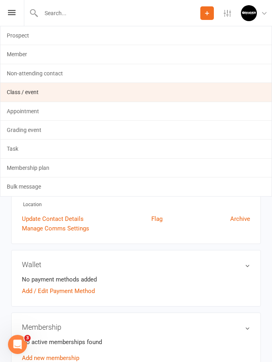
click at [69, 57] on link "Member" at bounding box center [135, 54] width 271 height 18
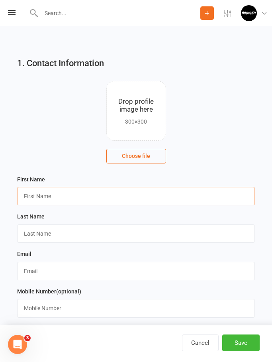
click at [82, 195] on input "text" at bounding box center [136, 196] width 238 height 18
paste input "[PERSON_NAME]"
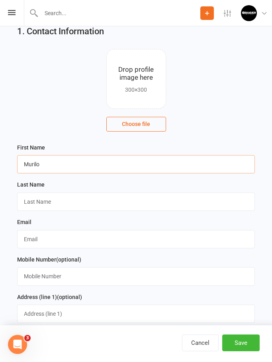
type input "Murilo"
paste input "[PERSON_NAME]"
type input "[PERSON_NAME]"
click at [114, 249] on div "Email" at bounding box center [136, 235] width 246 height 37
click at [115, 247] on input "text" at bounding box center [136, 239] width 238 height 18
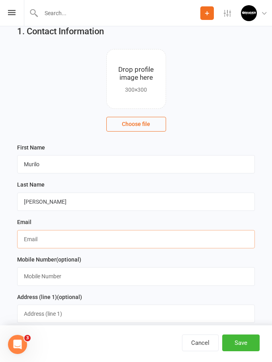
paste input "[EMAIL_ADDRESS][DOMAIN_NAME]"
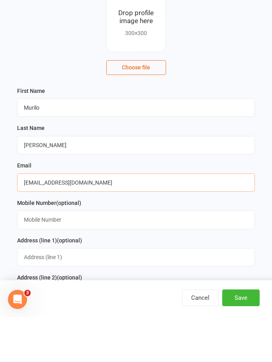
scroll to position [51, 0]
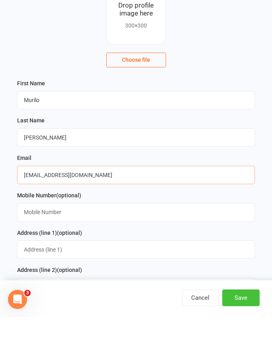
type input "[EMAIL_ADDRESS][DOMAIN_NAME]"
click at [234, 334] on button "Save" at bounding box center [240, 342] width 37 height 17
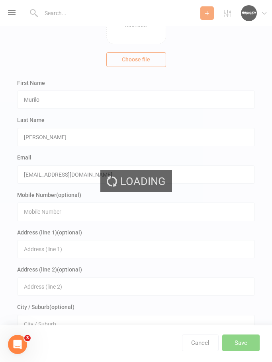
scroll to position [0, 0]
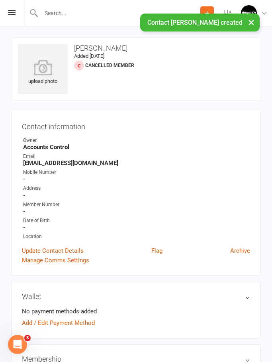
scroll to position [32, 0]
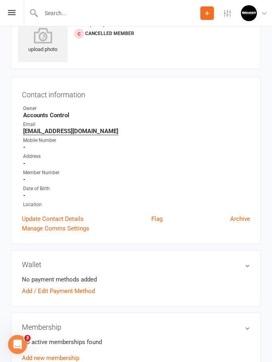
click at [208, 14] on icon at bounding box center [206, 13] width 7 height 7
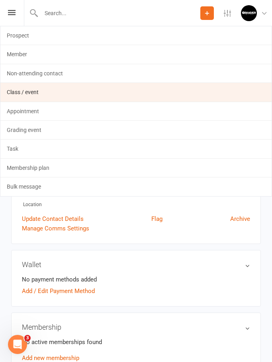
drag, startPoint x: 28, startPoint y: 55, endPoint x: 28, endPoint y: 87, distance: 31.9
click at [28, 55] on link "Member" at bounding box center [135, 54] width 271 height 18
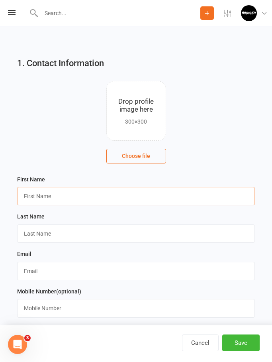
click at [87, 194] on input "text" at bounding box center [136, 196] width 238 height 18
paste input "Indy [GEOGRAPHIC_DATA]"
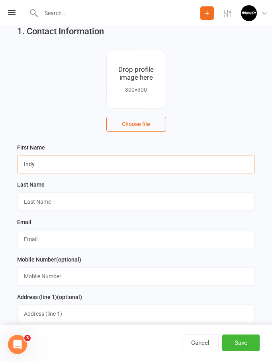
type input "Indy"
paste input "[GEOGRAPHIC_DATA]"
type input "[GEOGRAPHIC_DATA]"
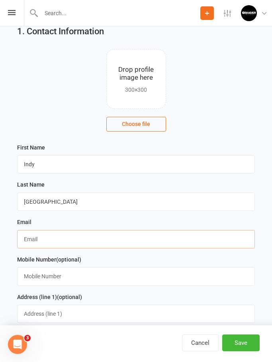
click at [125, 242] on input "text" at bounding box center [136, 239] width 238 height 18
paste input "[EMAIL_ADDRESS][DOMAIN_NAME]"
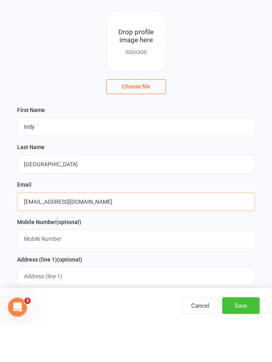
type input "[EMAIL_ADDRESS][DOMAIN_NAME]"
click at [236, 336] on button "Save" at bounding box center [240, 342] width 37 height 17
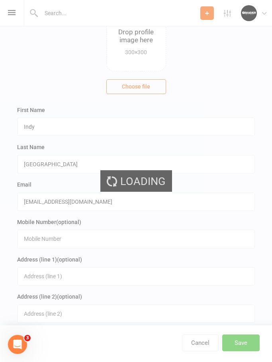
scroll to position [0, 0]
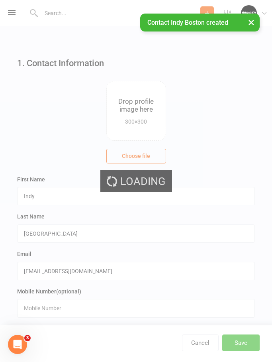
scroll to position [32, 0]
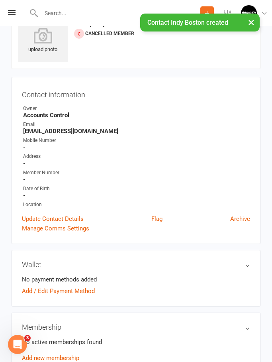
click at [203, 10] on button "Add" at bounding box center [207, 13] width 14 height 14
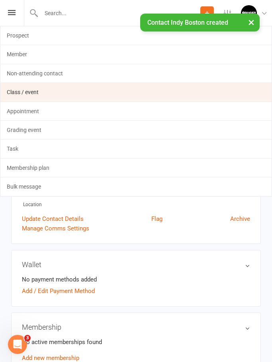
drag, startPoint x: 103, startPoint y: 56, endPoint x: 103, endPoint y: 88, distance: 31.9
click at [103, 56] on link "Member" at bounding box center [135, 54] width 271 height 18
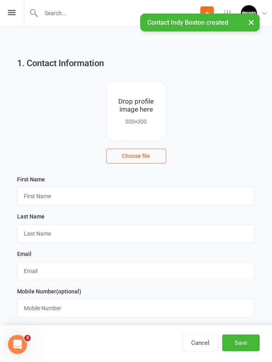
click at [61, 285] on div "Email" at bounding box center [136, 267] width 246 height 37
click at [63, 273] on input "text" at bounding box center [136, 271] width 238 height 18
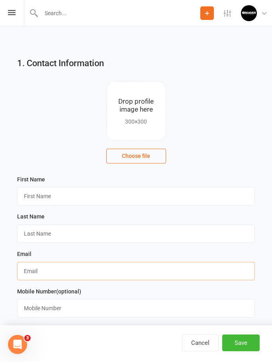
scroll to position [32, 0]
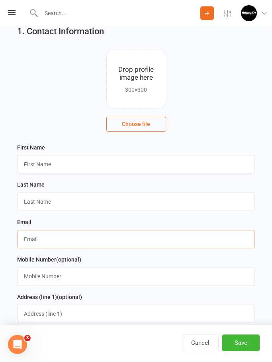
click at [61, 242] on input "text" at bounding box center [136, 239] width 238 height 18
paste input "[EMAIL_ADDRESS][DOMAIN_NAME]"
type input "[EMAIL_ADDRESS][DOMAIN_NAME]"
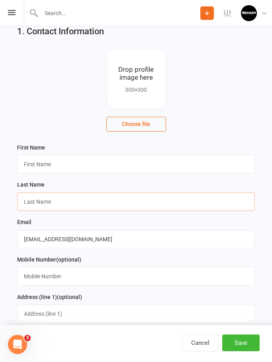
click at [81, 203] on input "text" at bounding box center [136, 201] width 238 height 18
click at [93, 163] on input "text" at bounding box center [136, 164] width 238 height 18
paste input "Duke Boston"
type input "Duke"
paste input "[GEOGRAPHIC_DATA]"
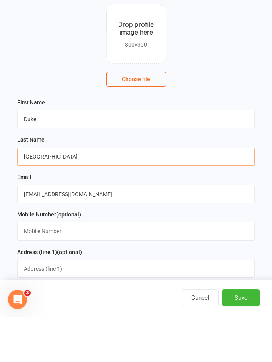
scroll to position [55, 0]
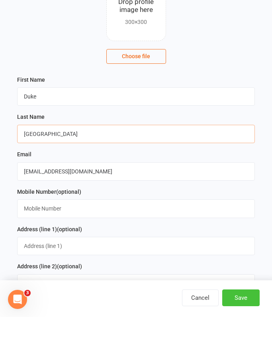
type input "[GEOGRAPHIC_DATA]"
click at [243, 334] on button "Save" at bounding box center [240, 342] width 37 height 17
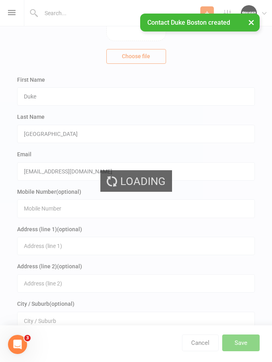
scroll to position [0, 0]
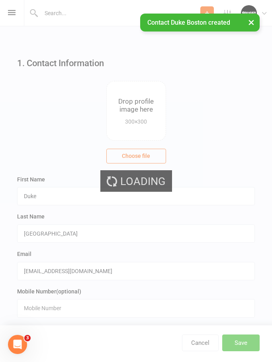
scroll to position [32, 0]
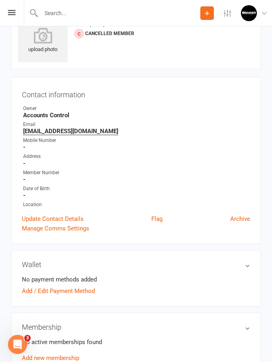
click at [208, 10] on icon at bounding box center [206, 13] width 7 height 7
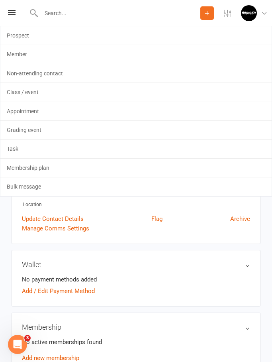
drag, startPoint x: 60, startPoint y: 50, endPoint x: 60, endPoint y: 82, distance: 32.3
click at [60, 50] on link "Member" at bounding box center [135, 54] width 271 height 18
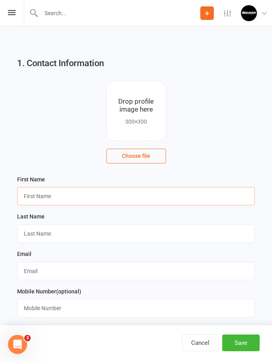
click at [74, 192] on input "text" at bounding box center [136, 196] width 238 height 18
paste input "[PERSON_NAME]"
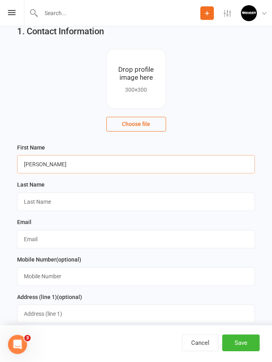
type input "[PERSON_NAME]"
paste input "[PERSON_NAME]"
type input "[PERSON_NAME]"
click at [61, 244] on input "text" at bounding box center [136, 239] width 238 height 18
paste input "[EMAIL_ADDRESS][DOMAIN_NAME]"
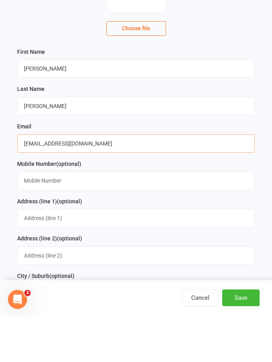
scroll to position [91, 0]
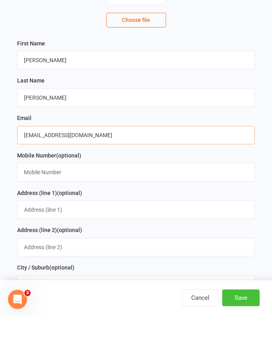
type input "[EMAIL_ADDRESS][DOMAIN_NAME]"
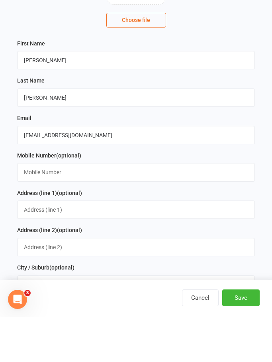
click at [251, 334] on button "Save" at bounding box center [240, 342] width 37 height 17
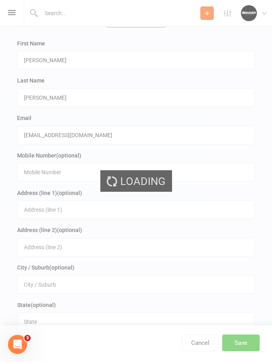
scroll to position [0, 0]
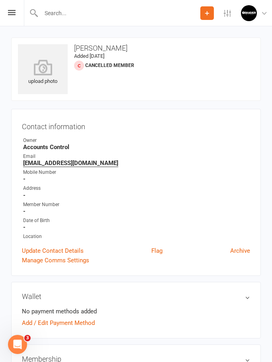
click at [206, 12] on icon at bounding box center [206, 13] width 7 height 7
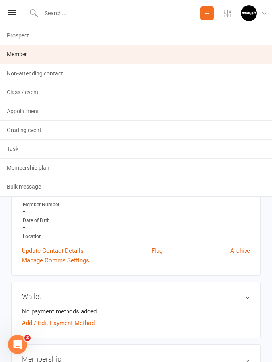
click at [98, 50] on link "Member" at bounding box center [135, 54] width 271 height 18
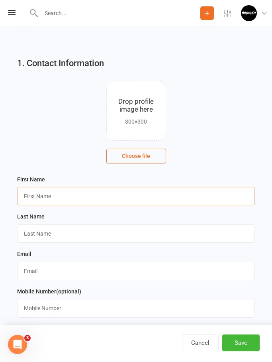
click at [103, 194] on input "text" at bounding box center [136, 196] width 238 height 18
paste input "[PERSON_NAME]"
type input "Mikes"
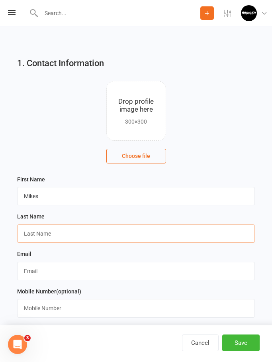
paste input "Lisgaris"
type input "Lisgaris"
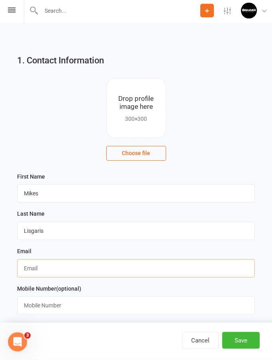
scroll to position [3, 0]
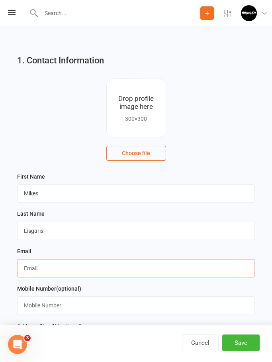
click at [129, 271] on input "text" at bounding box center [136, 268] width 238 height 18
paste input "[EMAIL_ADDRESS][DOMAIN_NAME]"
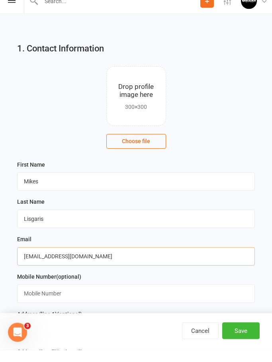
scroll to position [50, 0]
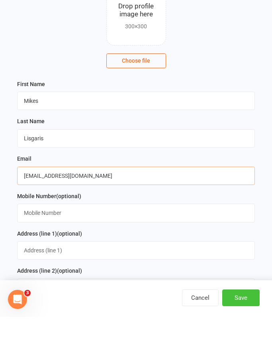
type input "[EMAIL_ADDRESS][DOMAIN_NAME]"
click at [232, 334] on button "Save" at bounding box center [240, 342] width 37 height 17
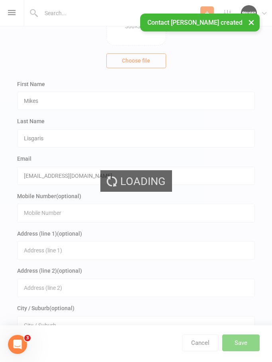
scroll to position [0, 0]
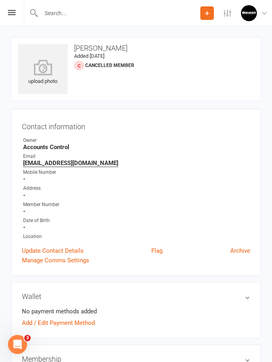
click at [58, 7] on div at bounding box center [112, 13] width 176 height 26
click at [209, 19] on button "Add" at bounding box center [207, 13] width 14 height 14
